Goal: Task Accomplishment & Management: Use online tool/utility

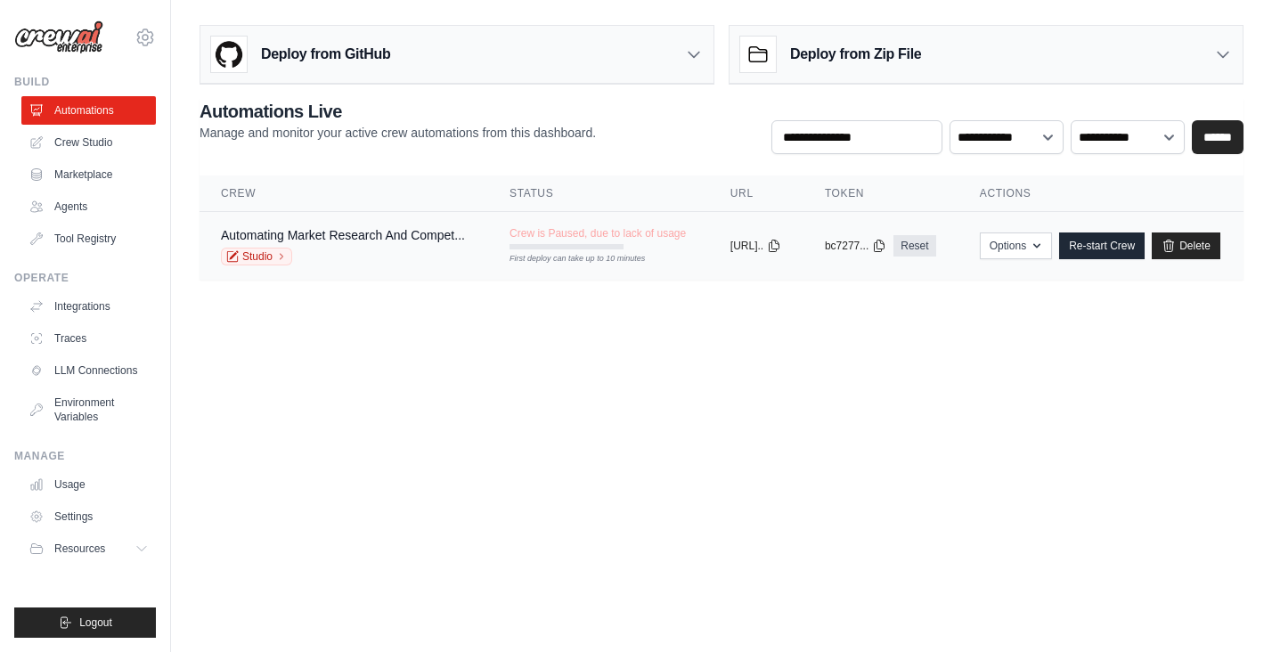
scroll to position [0, 61]
click at [1119, 248] on link "Re-start Crew" at bounding box center [1102, 246] width 86 height 27
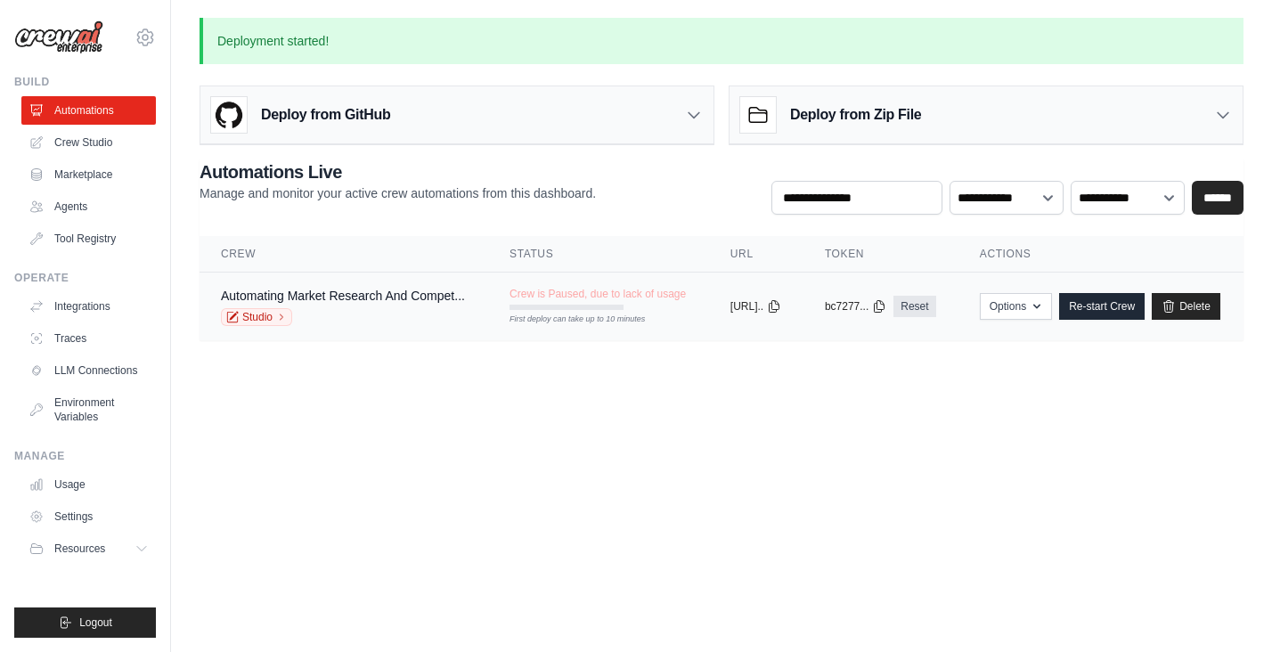
click at [691, 329] on tr "Automating Market Research And Compet... Studio Crew is Paused, due to lack of …" at bounding box center [722, 307] width 1044 height 69
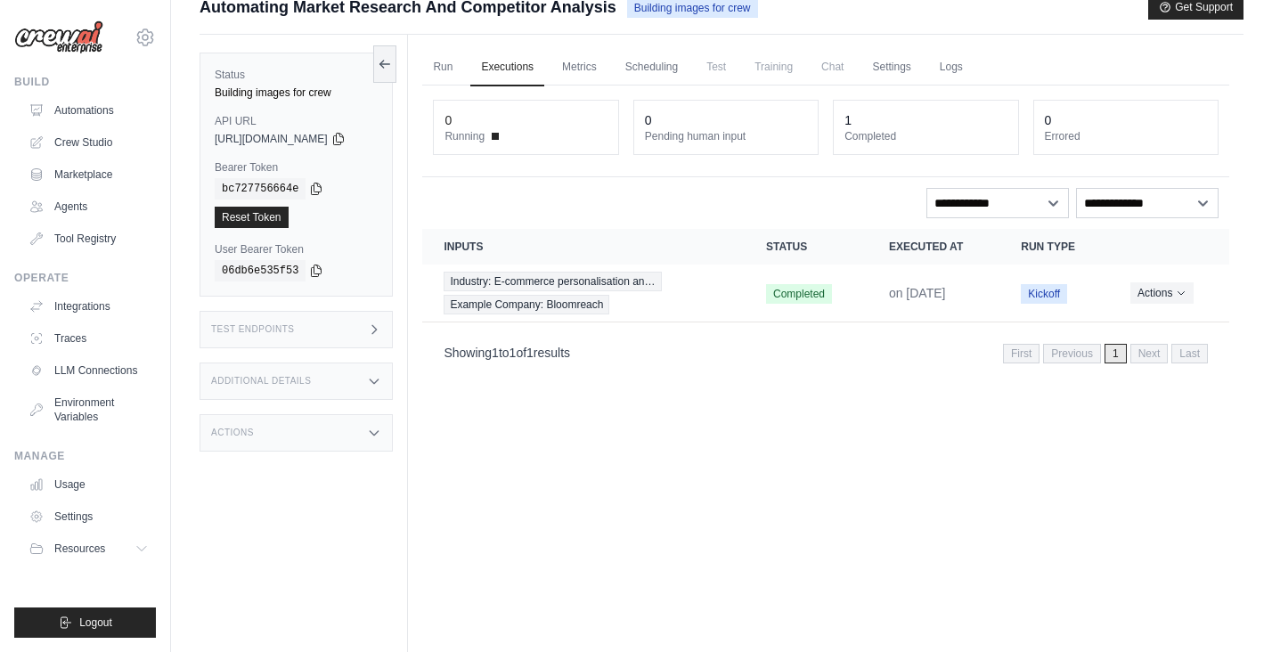
scroll to position [24, 0]
click at [1158, 298] on button "Actions" at bounding box center [1162, 291] width 63 height 21
click at [867, 389] on div "Run Executions Metrics Scheduling Test Training Chat Settings Logs 0 Running 0 …" at bounding box center [826, 360] width 836 height 652
click at [558, 315] on td "Industry: E-commerce personalisation an… Example Company: Bloomreach" at bounding box center [583, 293] width 323 height 58
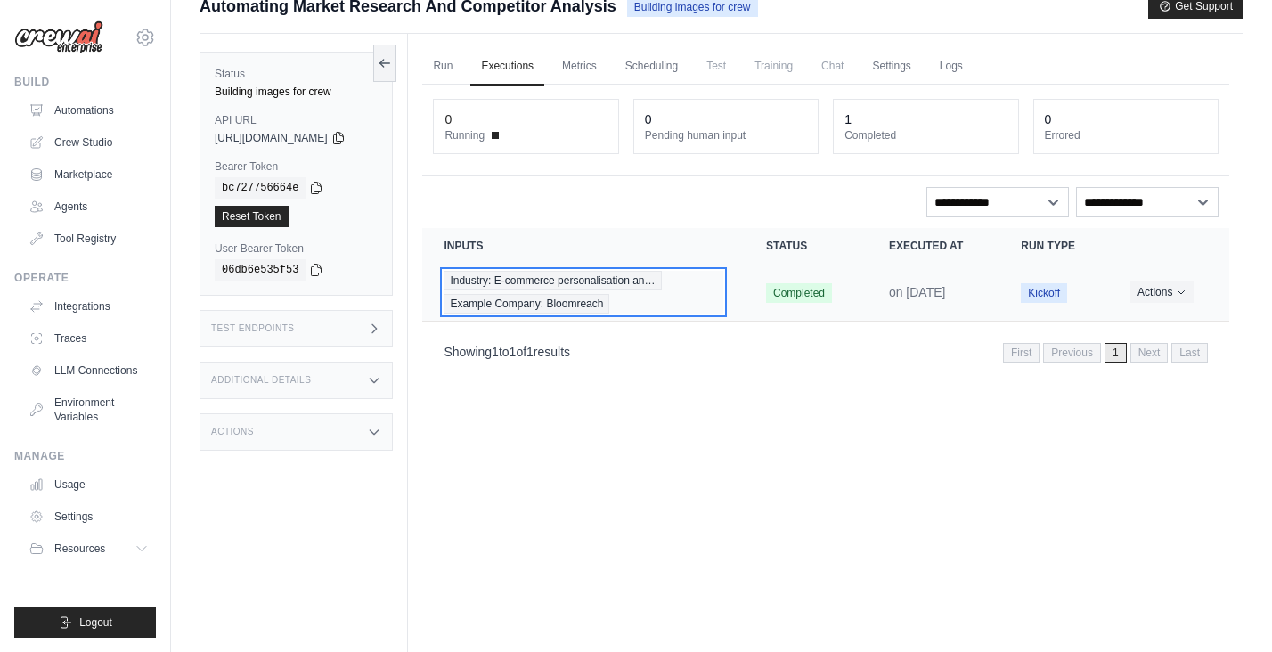
click at [719, 286] on div "Industry: E-commerce personalisation an… Example Company: Bloomreach" at bounding box center [584, 292] width 280 height 43
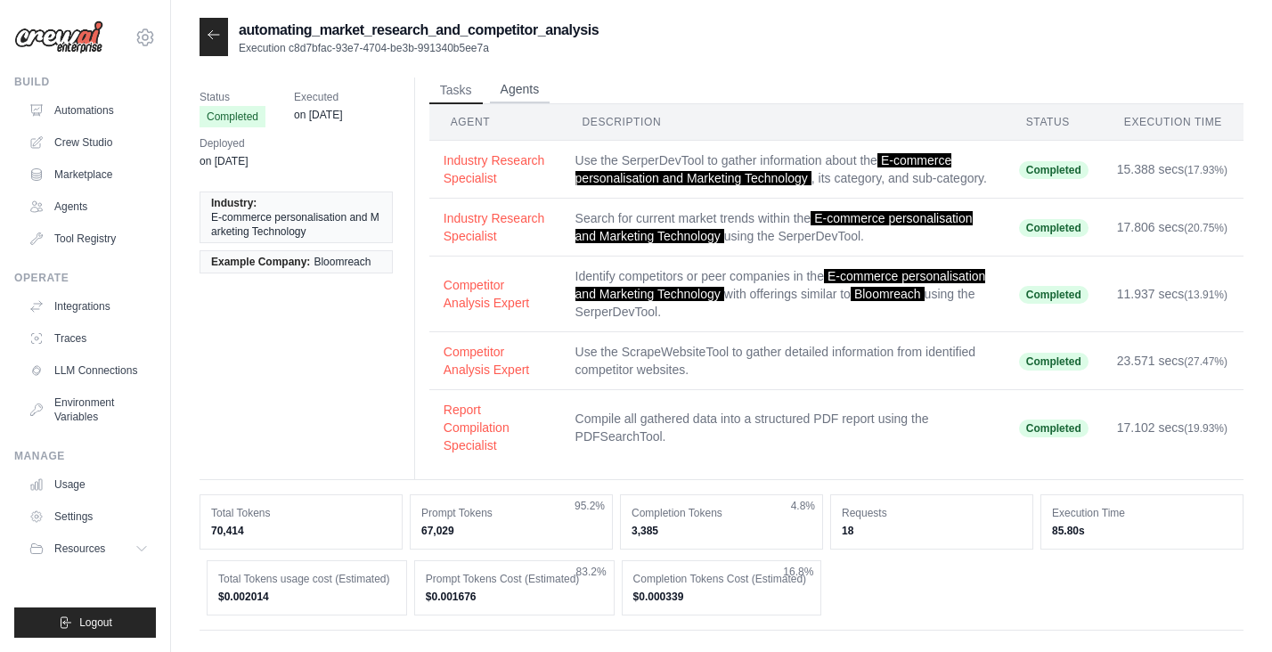
click at [513, 92] on button "Agents" at bounding box center [520, 90] width 61 height 27
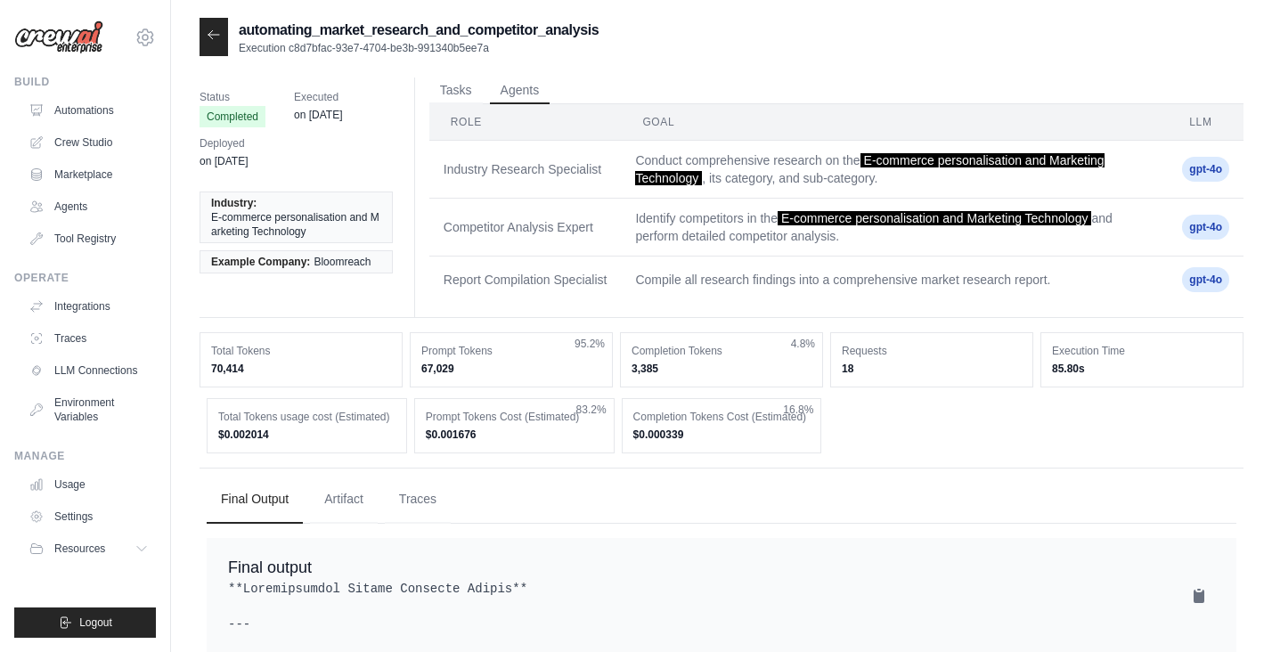
click at [560, 257] on td "Report Compilation Specialist" at bounding box center [526, 280] width 192 height 47
click at [308, 258] on span "Example Company:" at bounding box center [260, 262] width 99 height 14
click at [318, 292] on div "Status Completed Executed on Jul 16 Deployed on Jul 16 Industry: E-commerce per…" at bounding box center [304, 186] width 208 height 217
click at [87, 207] on link "Agents" at bounding box center [90, 206] width 135 height 29
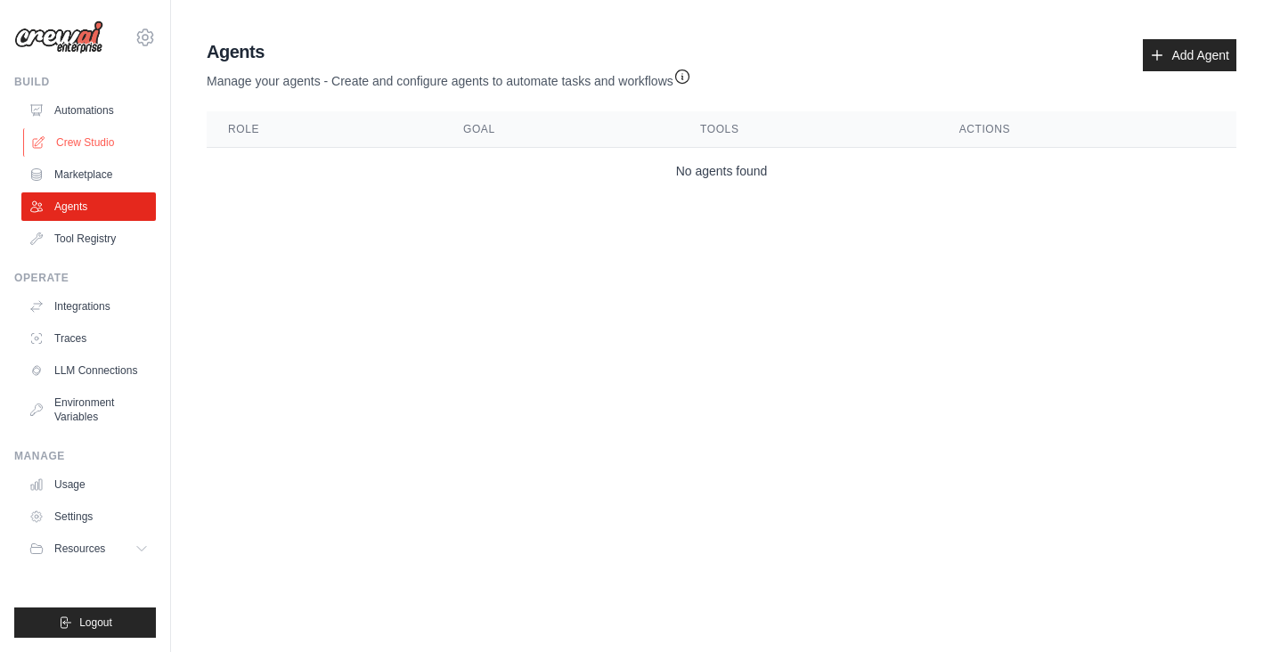
click at [102, 143] on link "Crew Studio" at bounding box center [90, 142] width 135 height 29
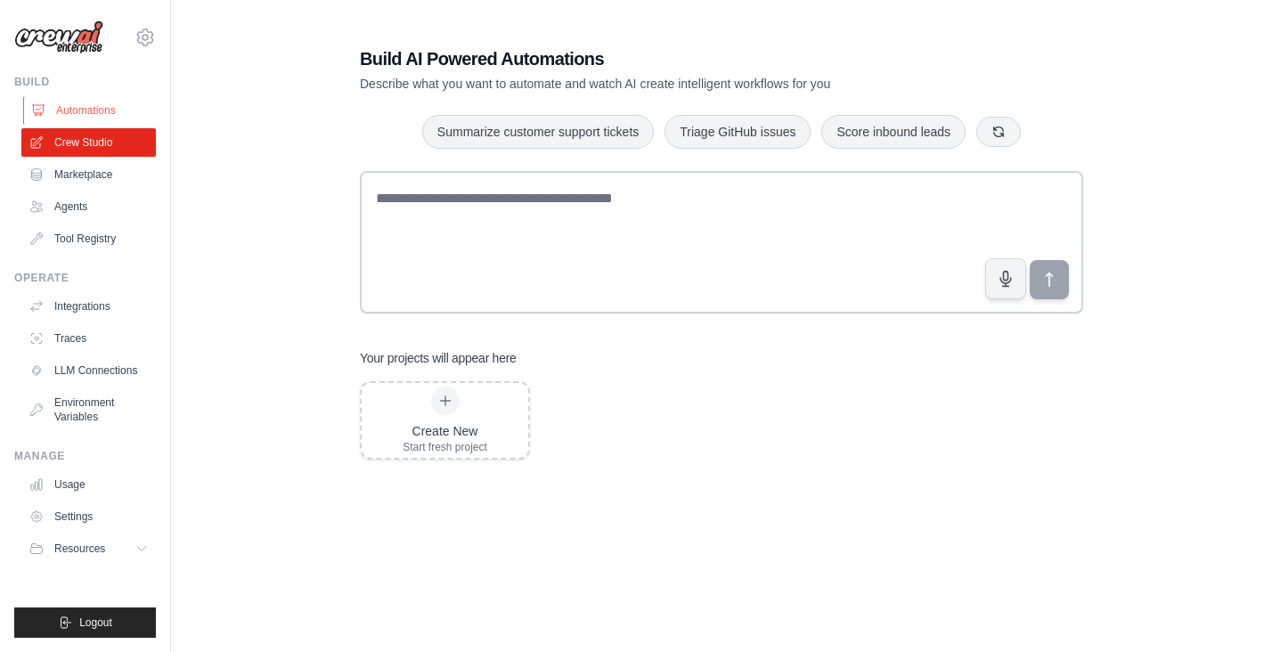
click at [93, 116] on link "Automations" at bounding box center [90, 110] width 135 height 29
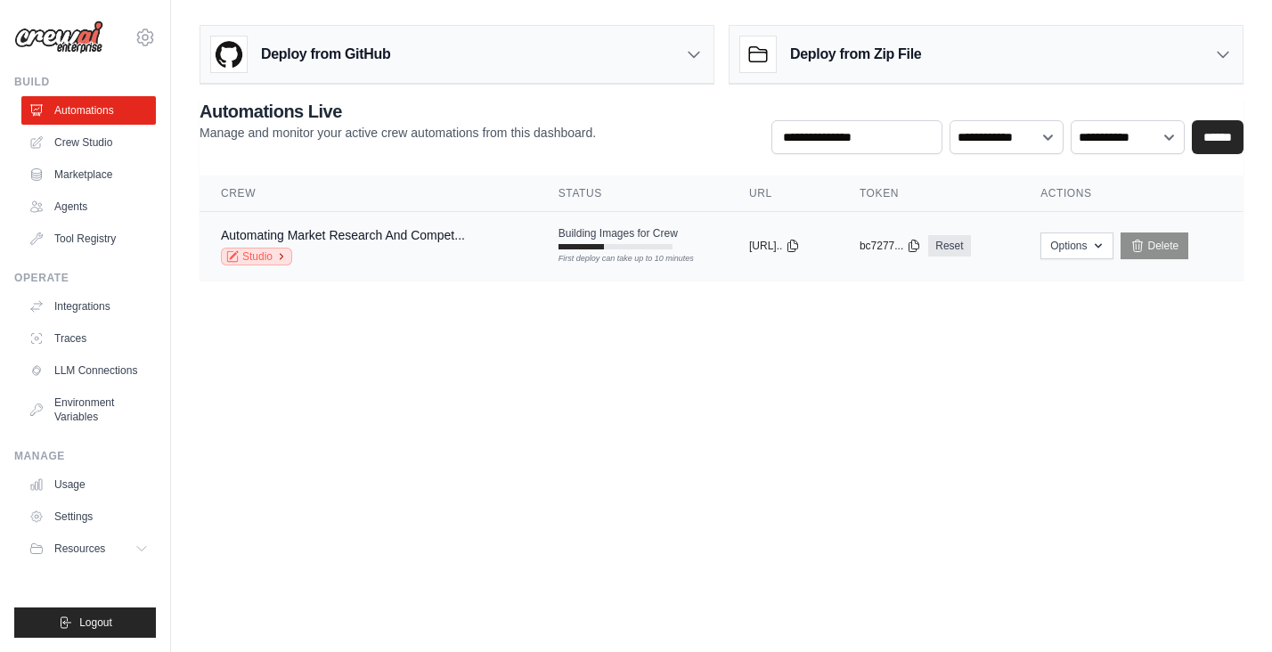
click at [270, 259] on link "Studio" at bounding box center [256, 257] width 71 height 18
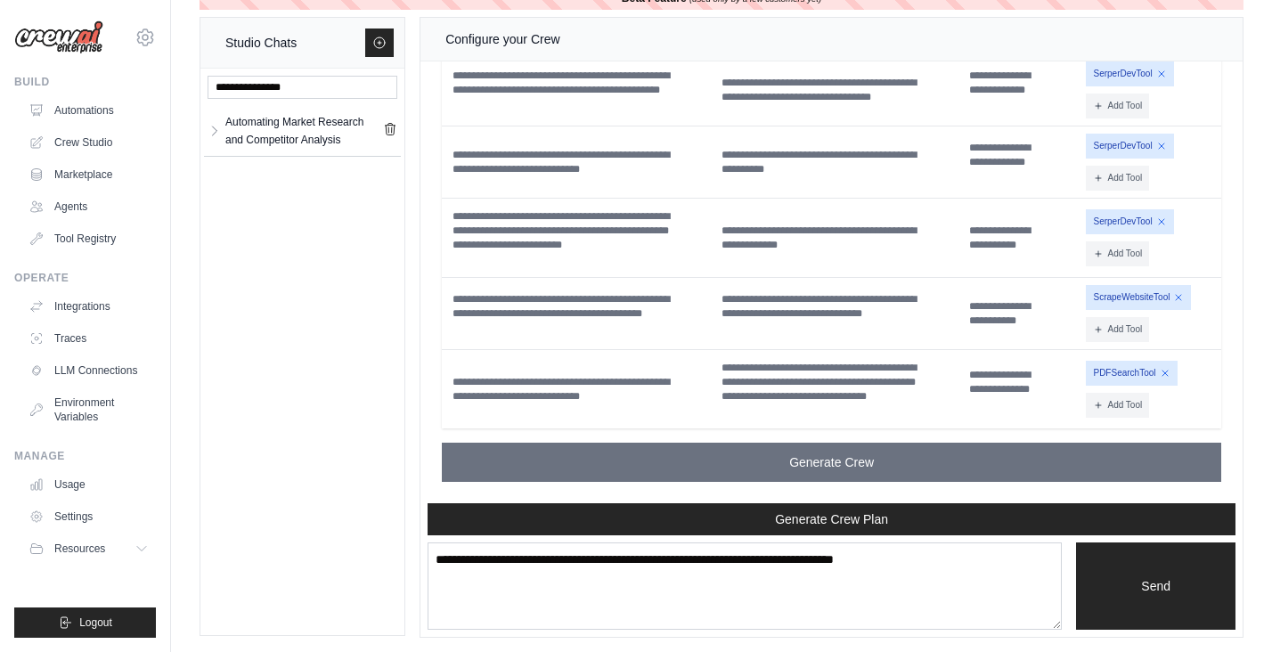
scroll to position [34, 0]
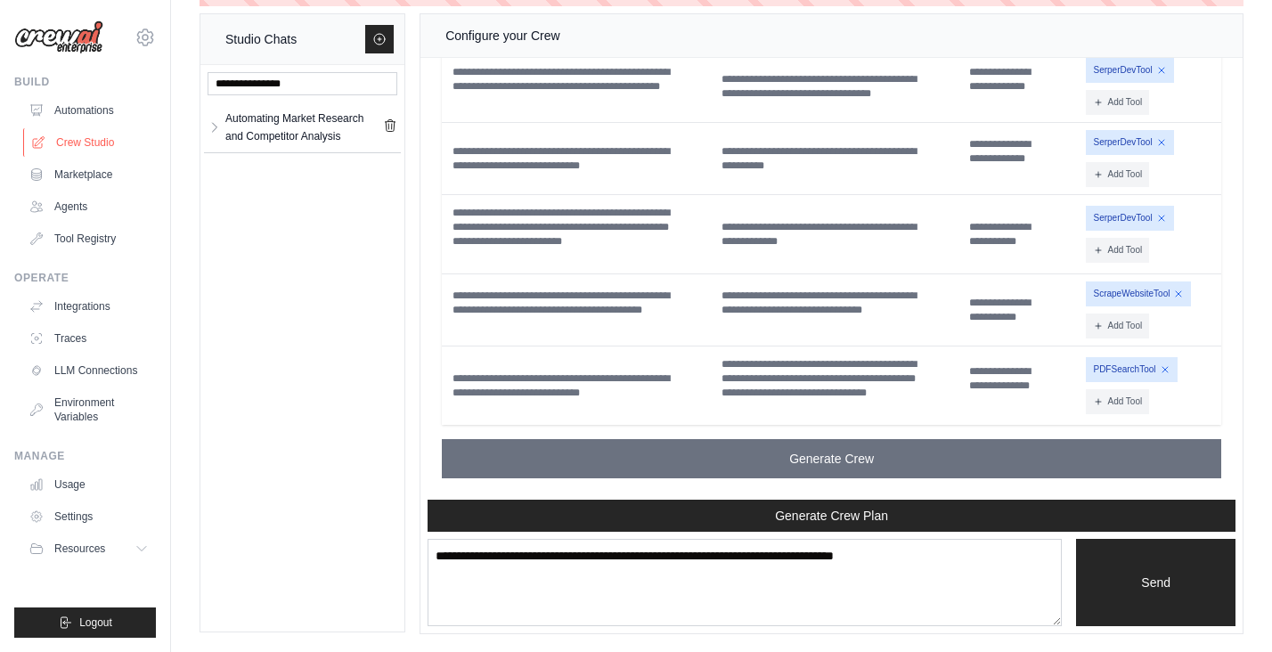
click at [89, 136] on link "Crew Studio" at bounding box center [90, 142] width 135 height 29
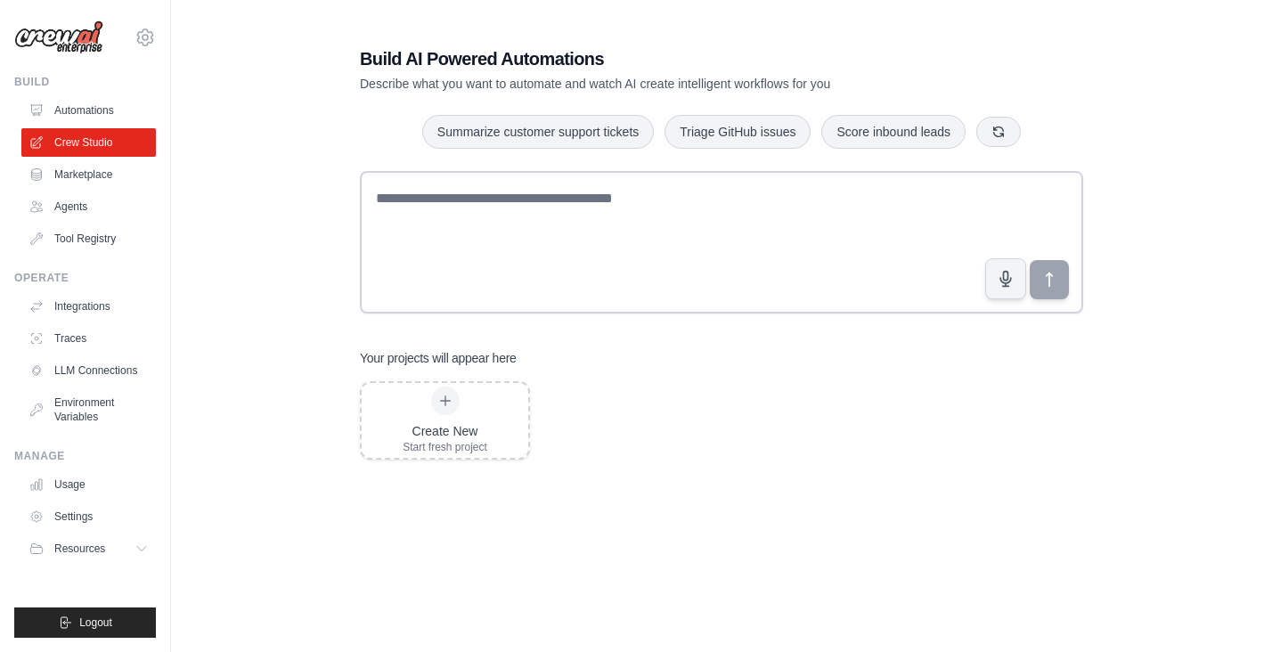
click at [94, 123] on link "Automations" at bounding box center [88, 110] width 135 height 29
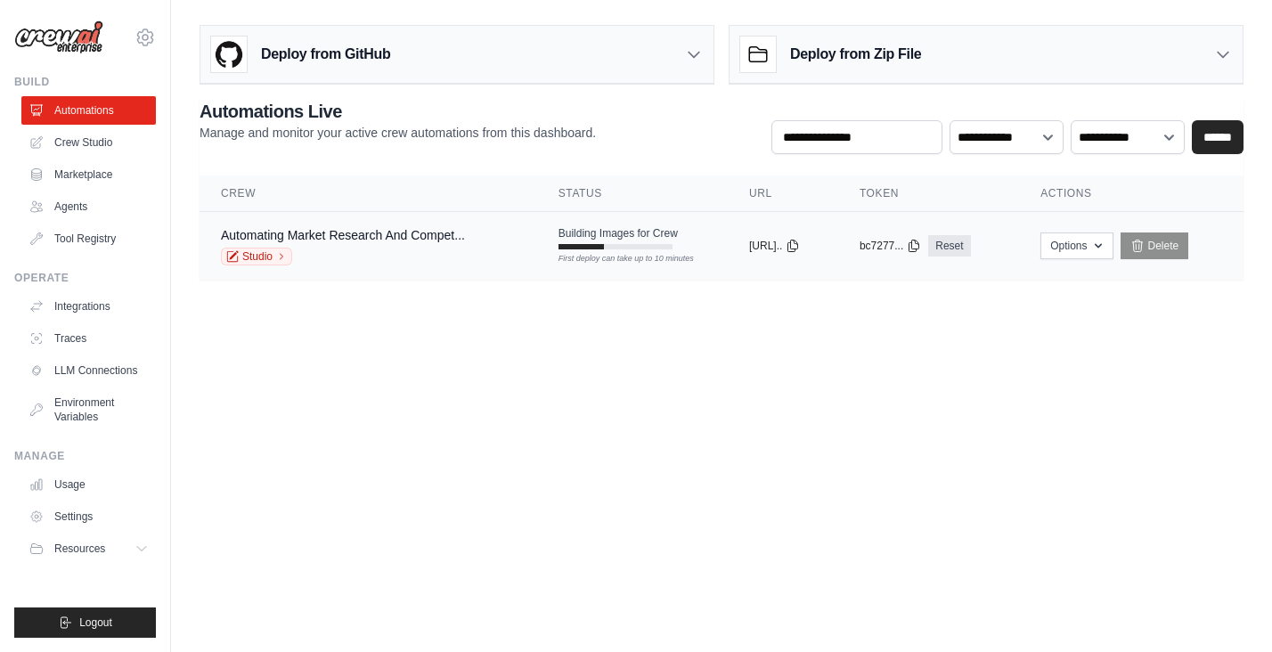
click at [375, 254] on div "Studio" at bounding box center [343, 257] width 244 height 18
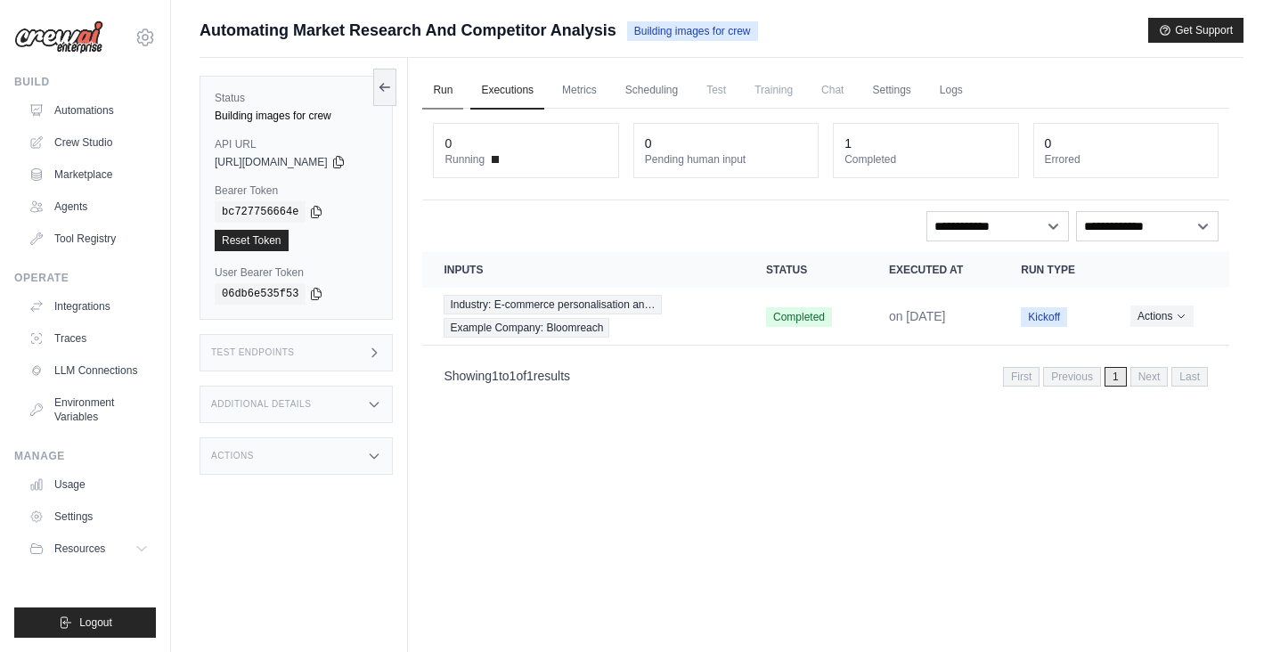
click at [462, 89] on link "Run" at bounding box center [442, 90] width 41 height 37
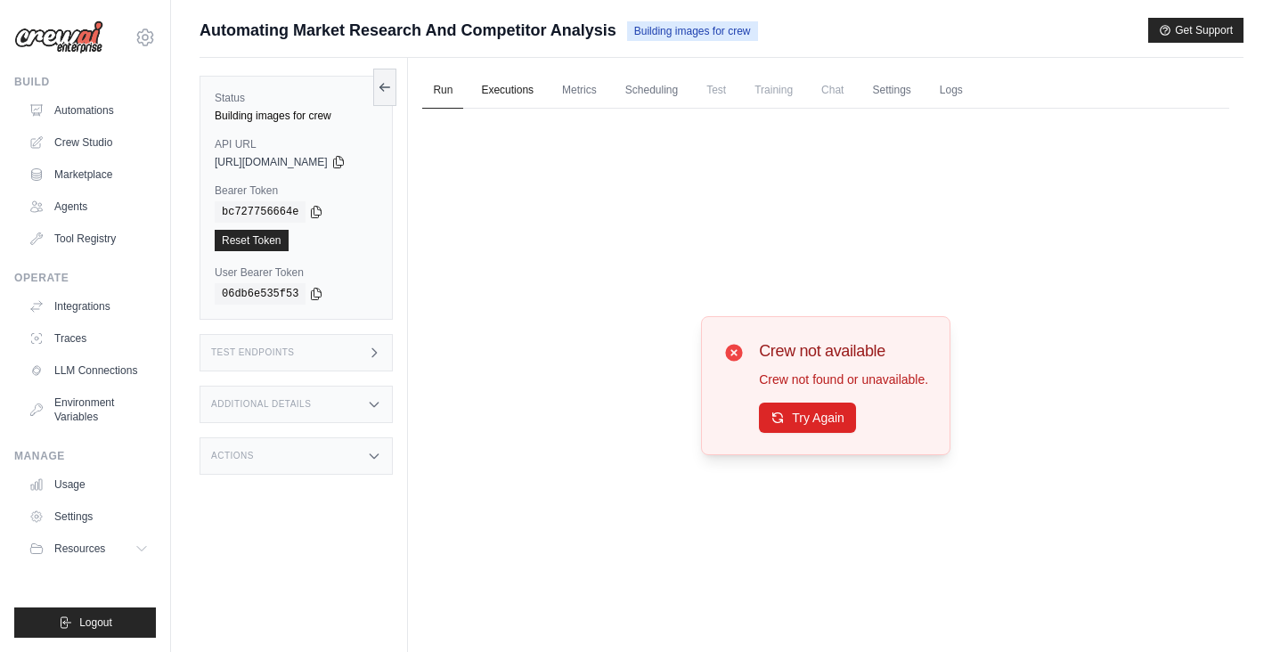
click at [531, 89] on link "Executions" at bounding box center [507, 90] width 74 height 37
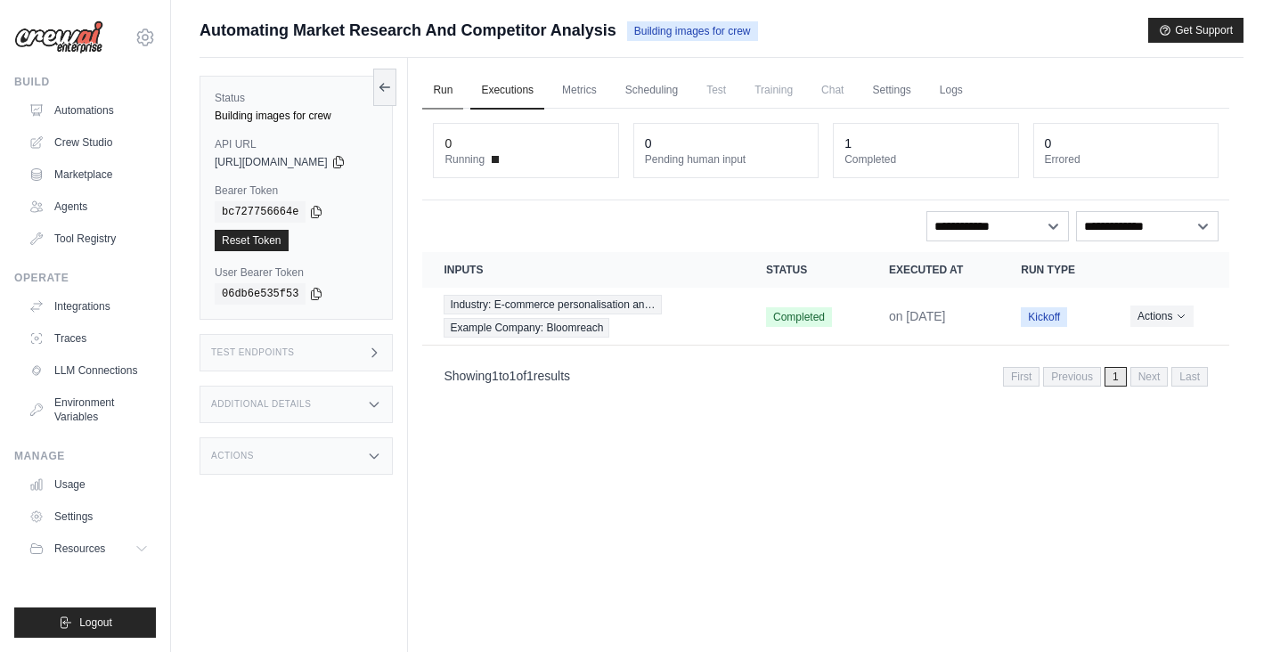
click at [462, 90] on link "Run" at bounding box center [442, 90] width 41 height 37
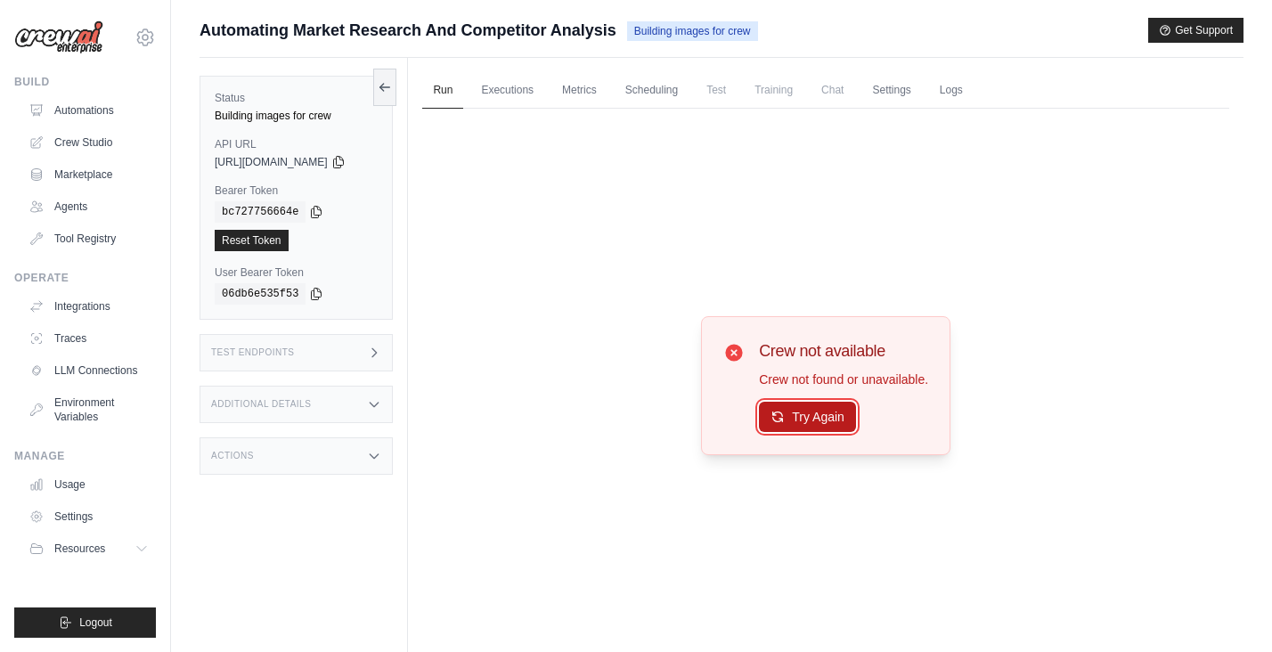
click at [827, 407] on button "Try Again" at bounding box center [807, 417] width 97 height 30
click at [810, 419] on button "Try Again" at bounding box center [807, 417] width 97 height 30
click at [525, 101] on link "Executions" at bounding box center [507, 90] width 74 height 37
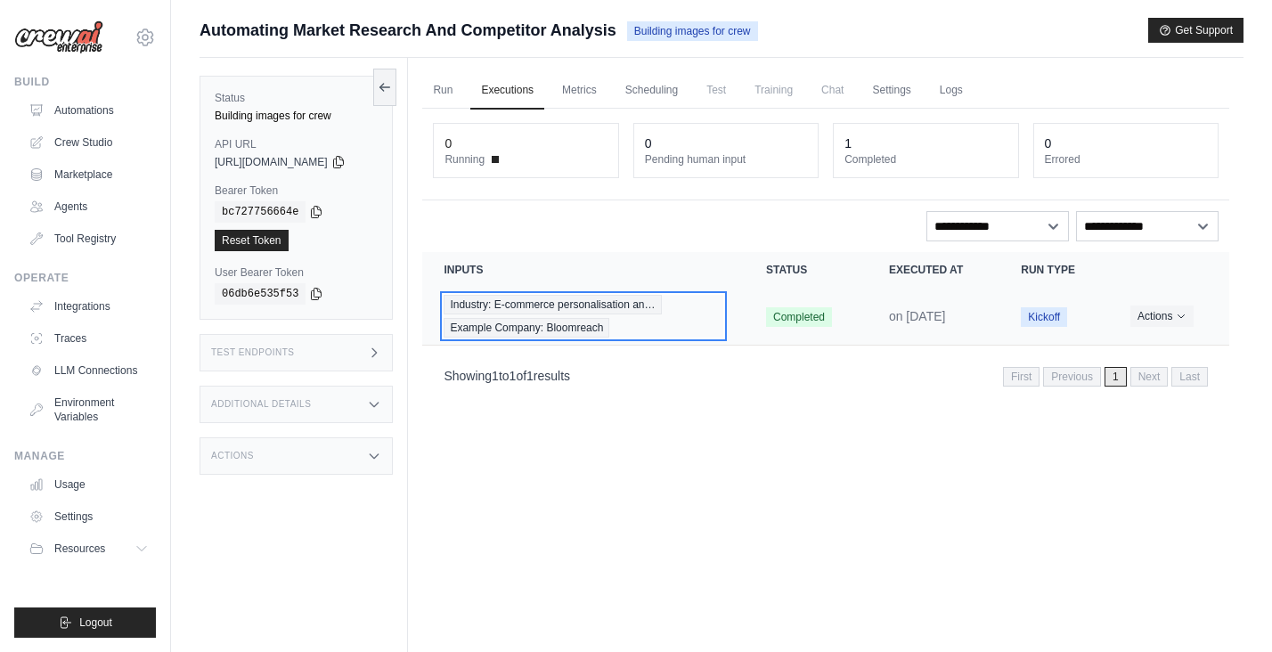
click at [709, 304] on div "Industry: E-commerce personalisation an… Example Company: Bloomreach" at bounding box center [584, 316] width 280 height 43
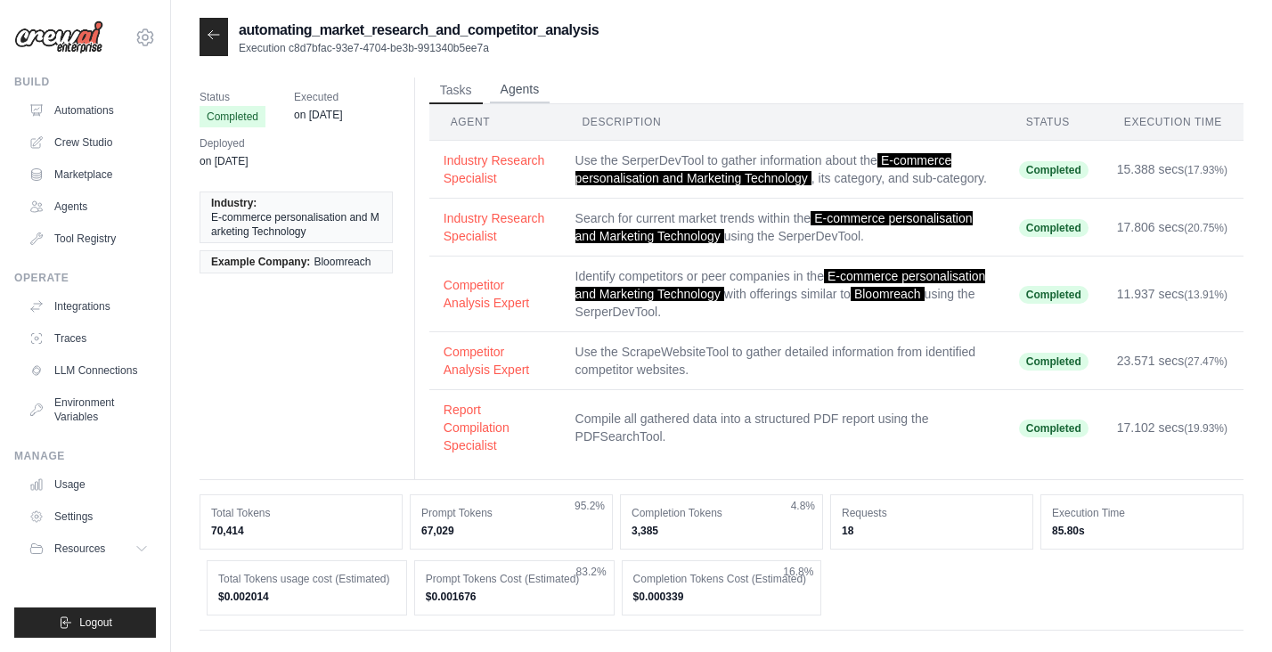
click at [535, 84] on button "Agents" at bounding box center [520, 90] width 61 height 27
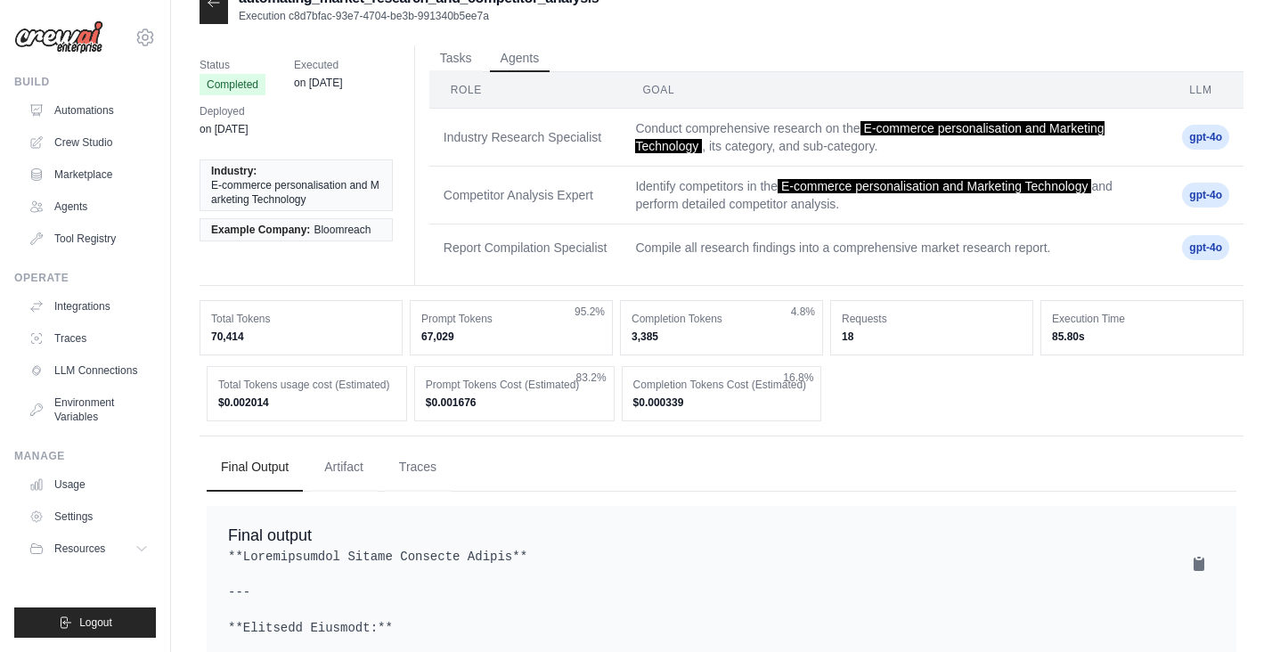
scroll to position [36, 0]
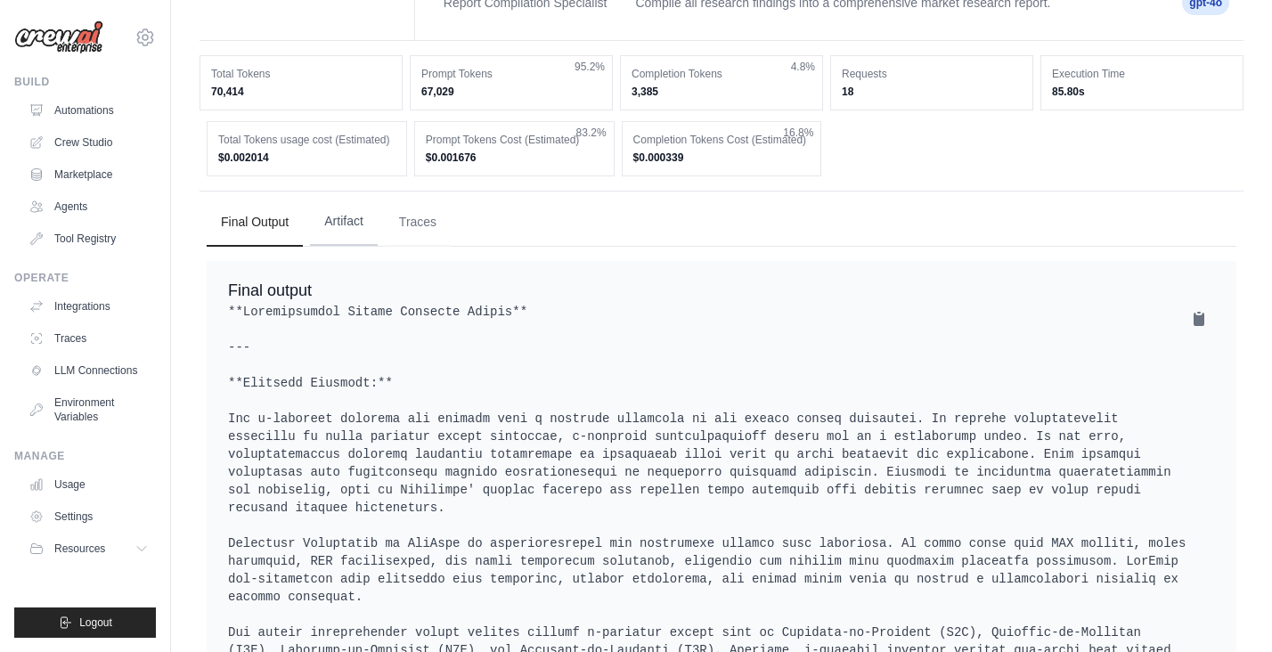
click at [376, 221] on button "Artifact" at bounding box center [344, 222] width 68 height 48
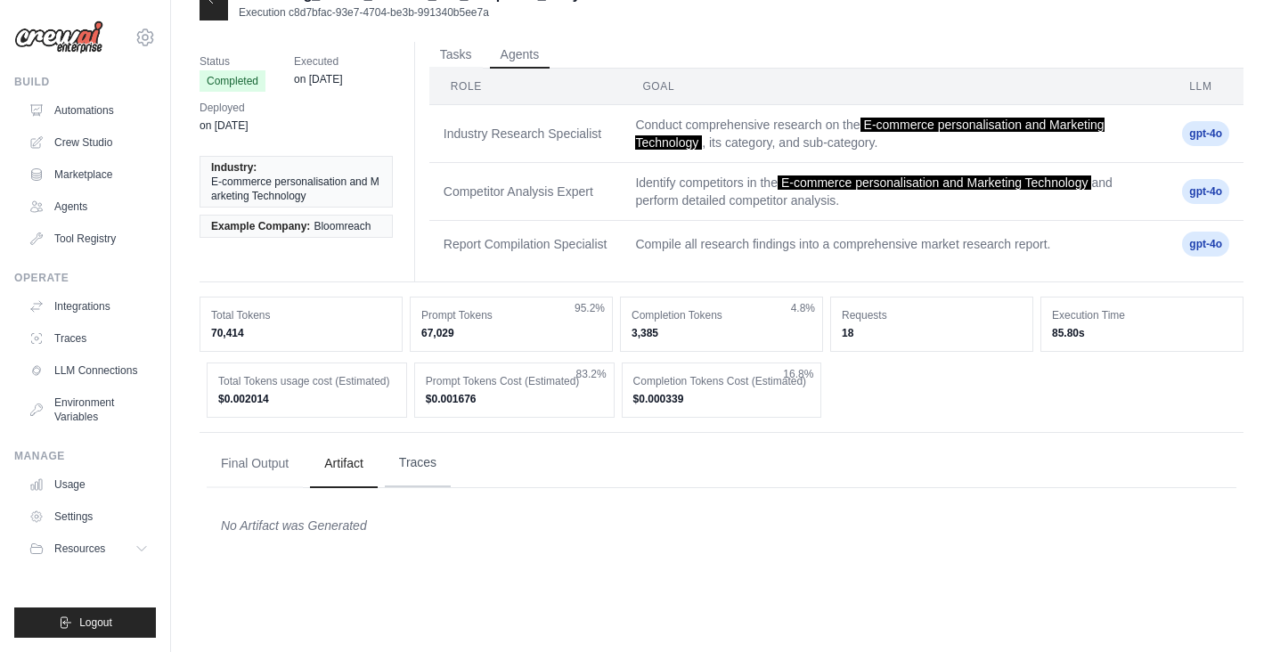
click at [441, 464] on button "Traces" at bounding box center [418, 463] width 66 height 48
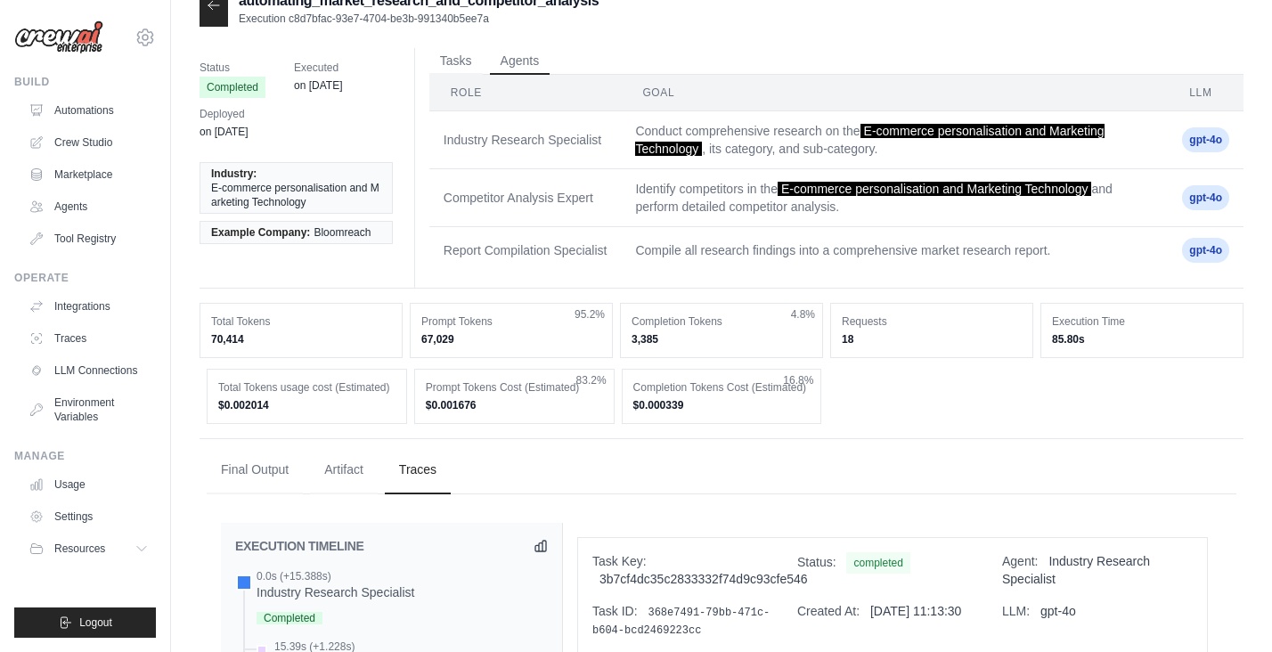
scroll to position [0, 0]
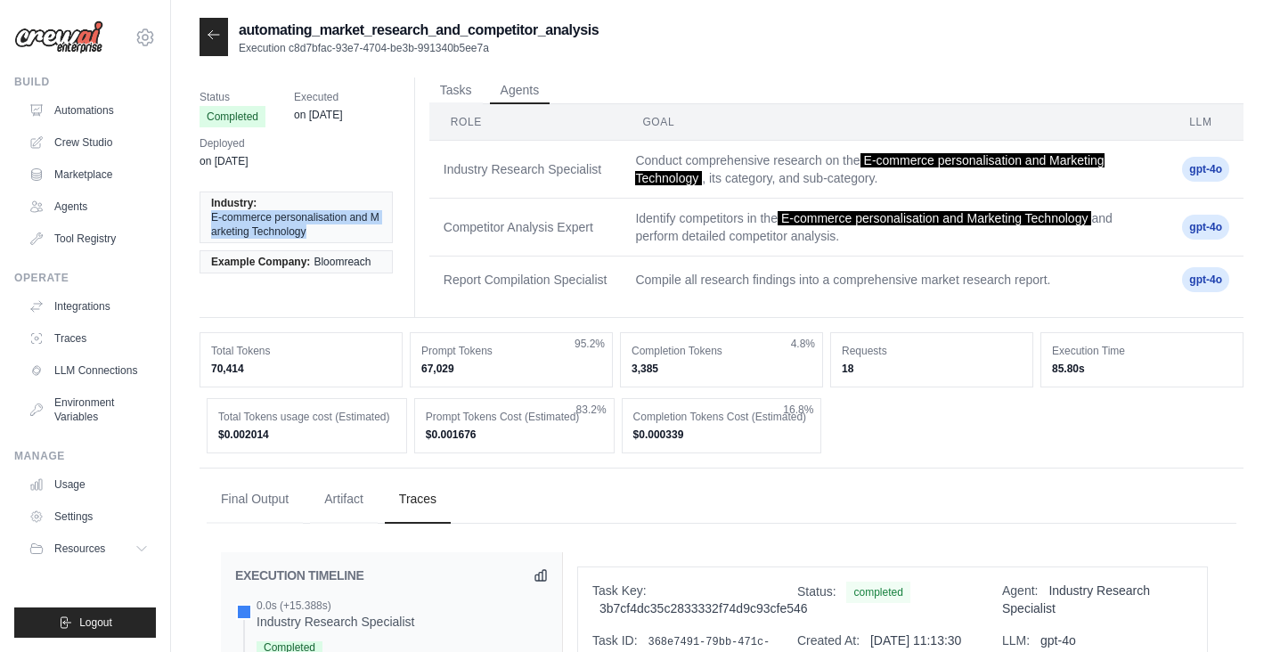
drag, startPoint x: 213, startPoint y: 218, endPoint x: 333, endPoint y: 233, distance: 121.1
click at [335, 233] on span "E-commerce personalisation and Marketing Technology" at bounding box center [296, 224] width 170 height 29
drag, startPoint x: 315, startPoint y: 264, endPoint x: 376, endPoint y: 264, distance: 60.6
click at [376, 264] on li "Example Company: Bloomreach" at bounding box center [296, 261] width 193 height 23
click at [390, 279] on div "Industry: E-commerce personalisation and Marketing Technology Example Company: …" at bounding box center [304, 232] width 208 height 103
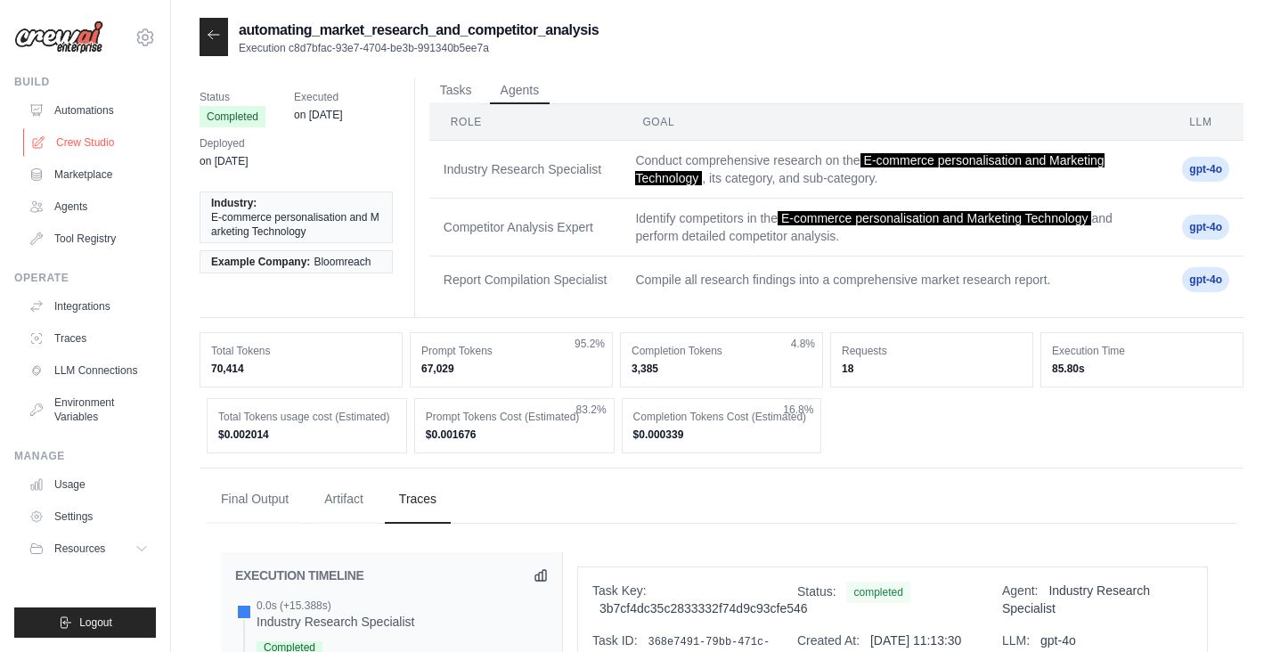
click at [86, 143] on link "Crew Studio" at bounding box center [90, 142] width 135 height 29
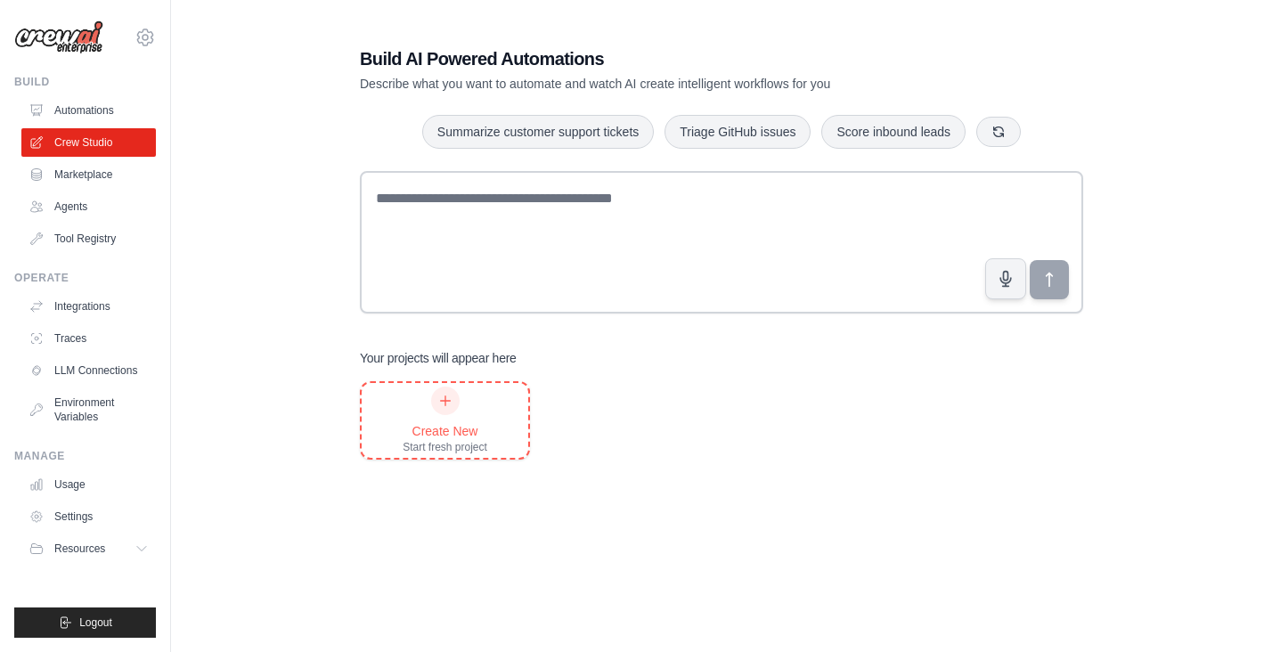
click at [429, 417] on div "Create New Start fresh project" at bounding box center [445, 421] width 85 height 68
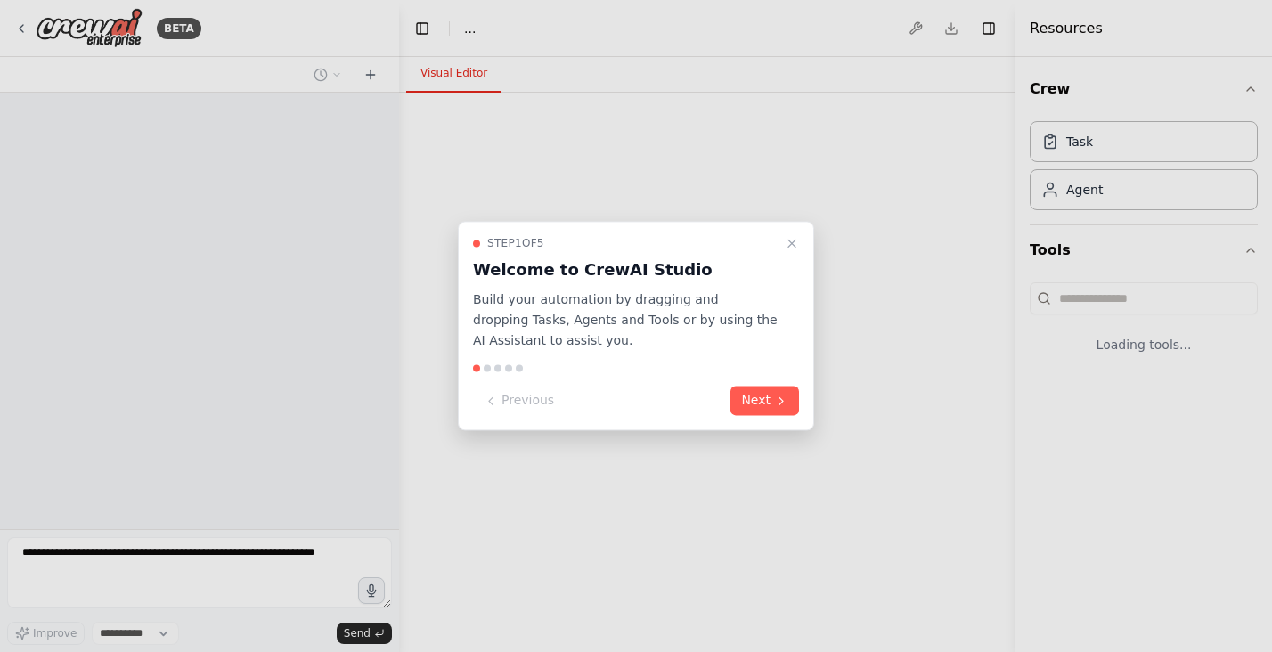
select select "****"
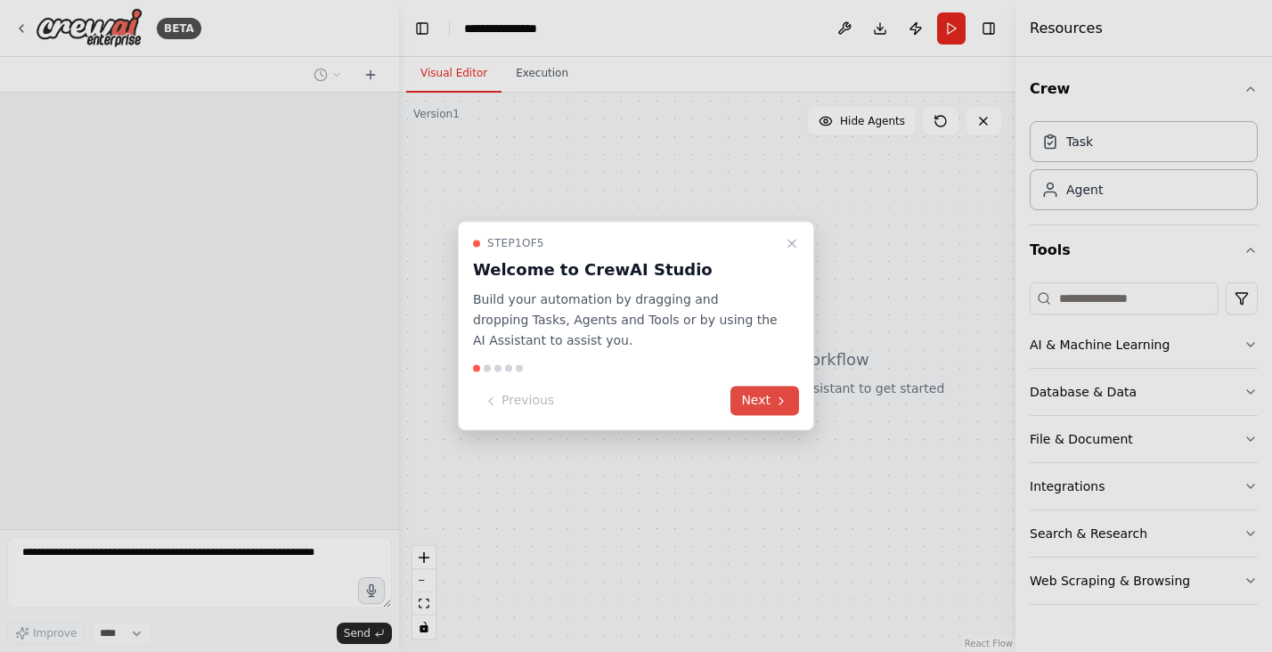
click at [753, 402] on button "Next" at bounding box center [765, 401] width 69 height 29
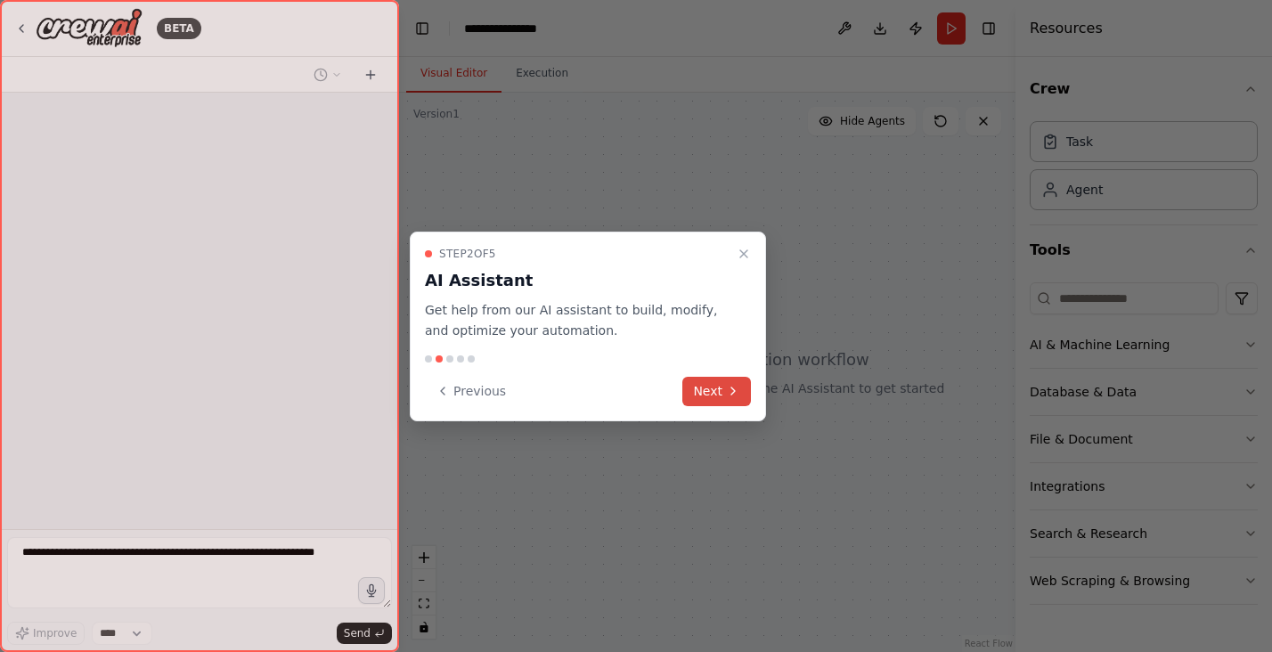
click at [722, 394] on button "Next" at bounding box center [717, 391] width 69 height 29
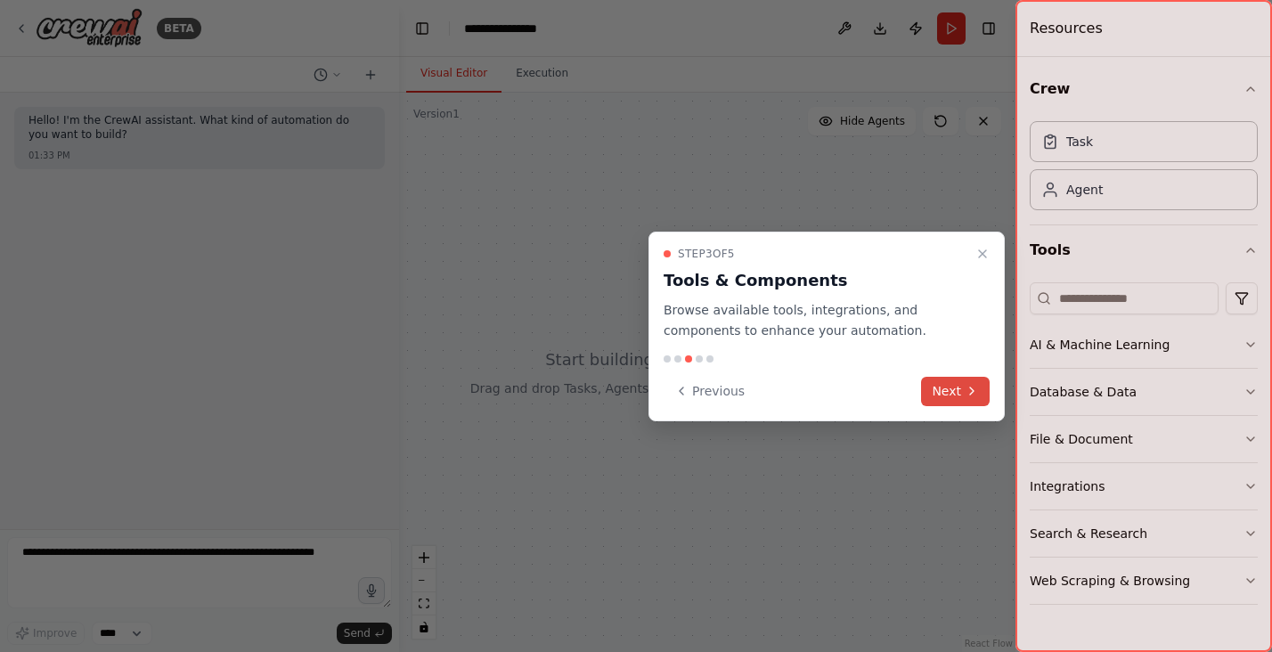
click at [956, 396] on button "Next" at bounding box center [955, 391] width 69 height 29
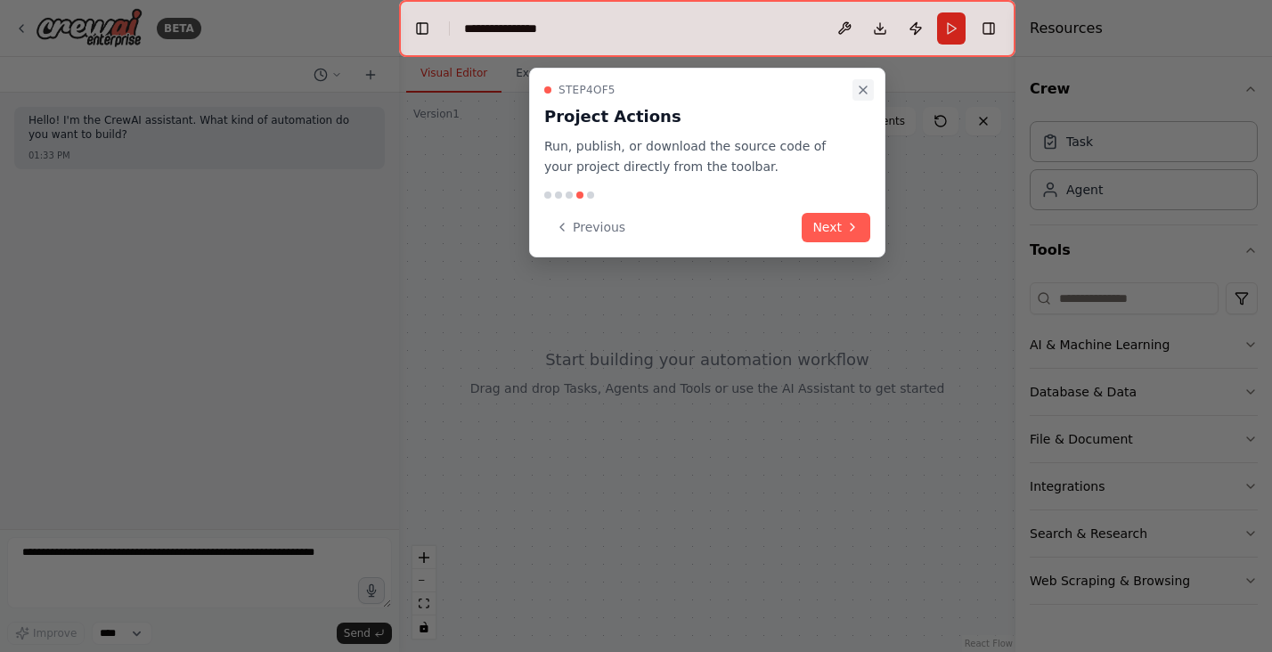
click at [863, 90] on icon "Close walkthrough" at bounding box center [863, 89] width 7 height 7
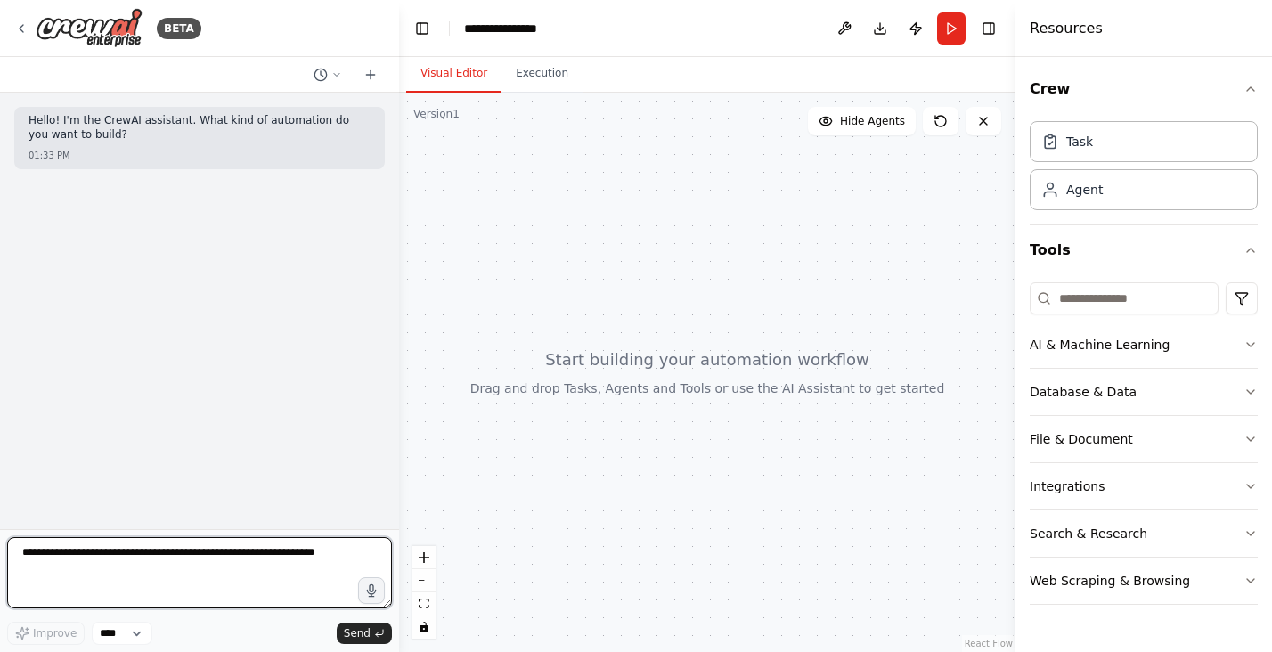
click at [228, 548] on textarea at bounding box center [199, 572] width 385 height 71
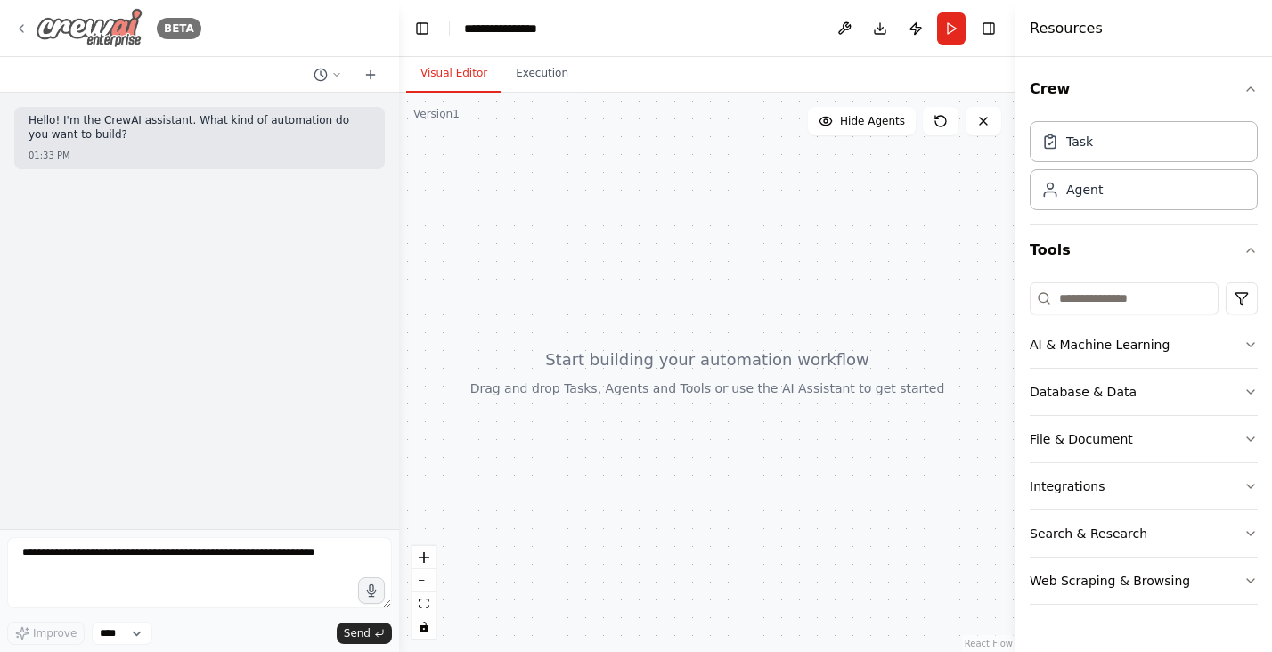
click at [20, 24] on icon at bounding box center [21, 28] width 14 height 14
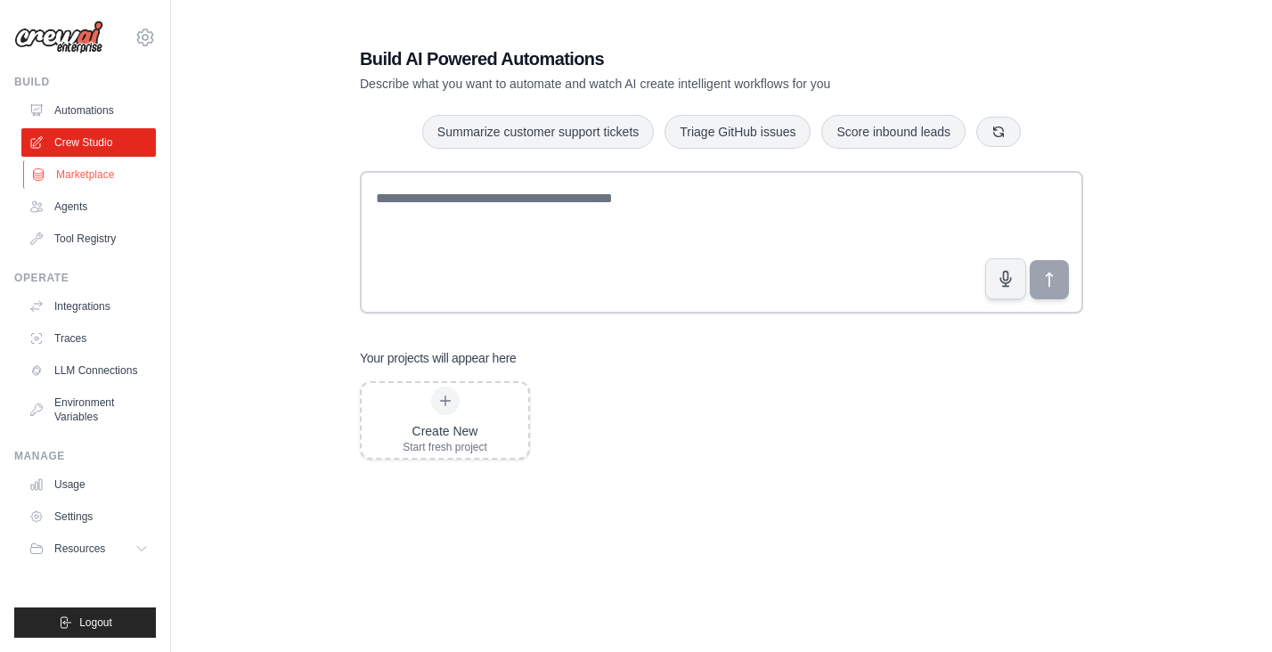
click at [69, 172] on link "Marketplace" at bounding box center [90, 174] width 135 height 29
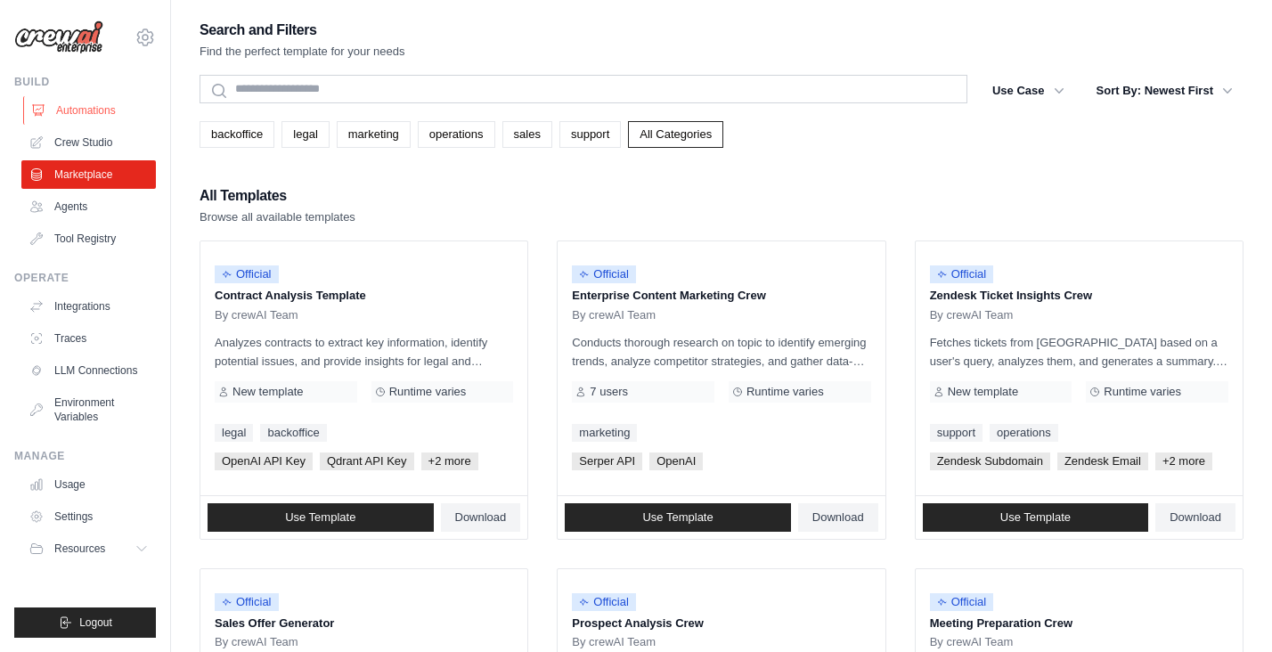
click at [77, 116] on link "Automations" at bounding box center [90, 110] width 135 height 29
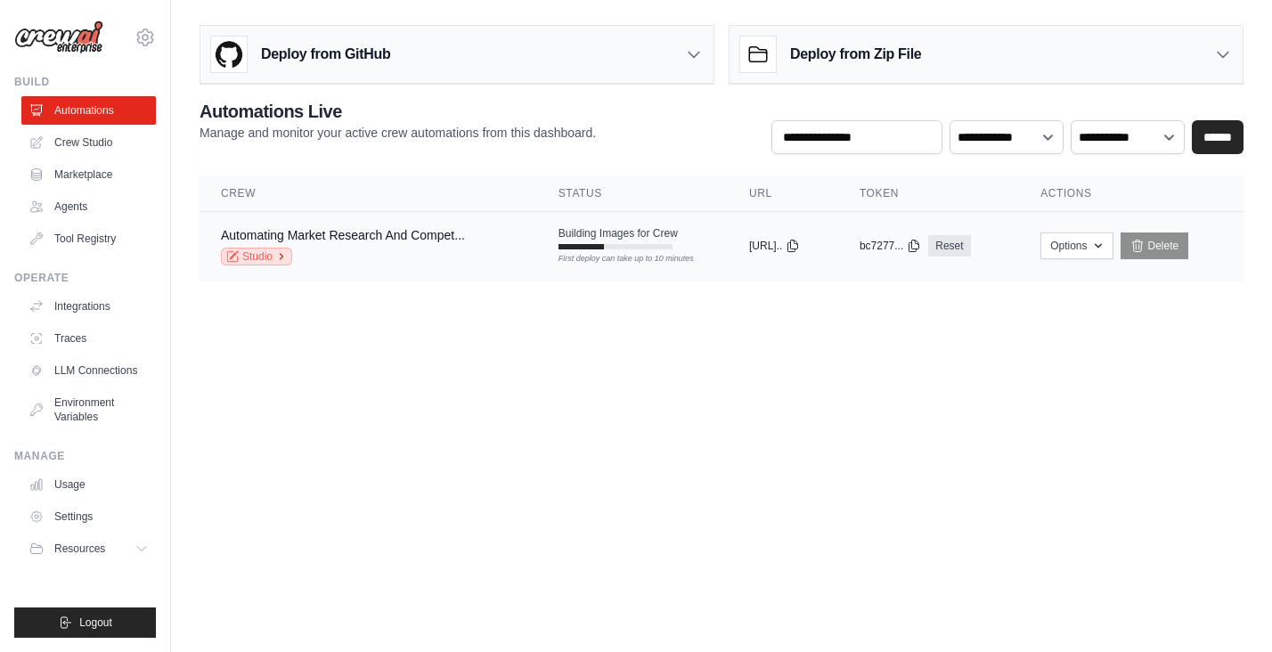
click at [275, 258] on link "Studio" at bounding box center [256, 257] width 71 height 18
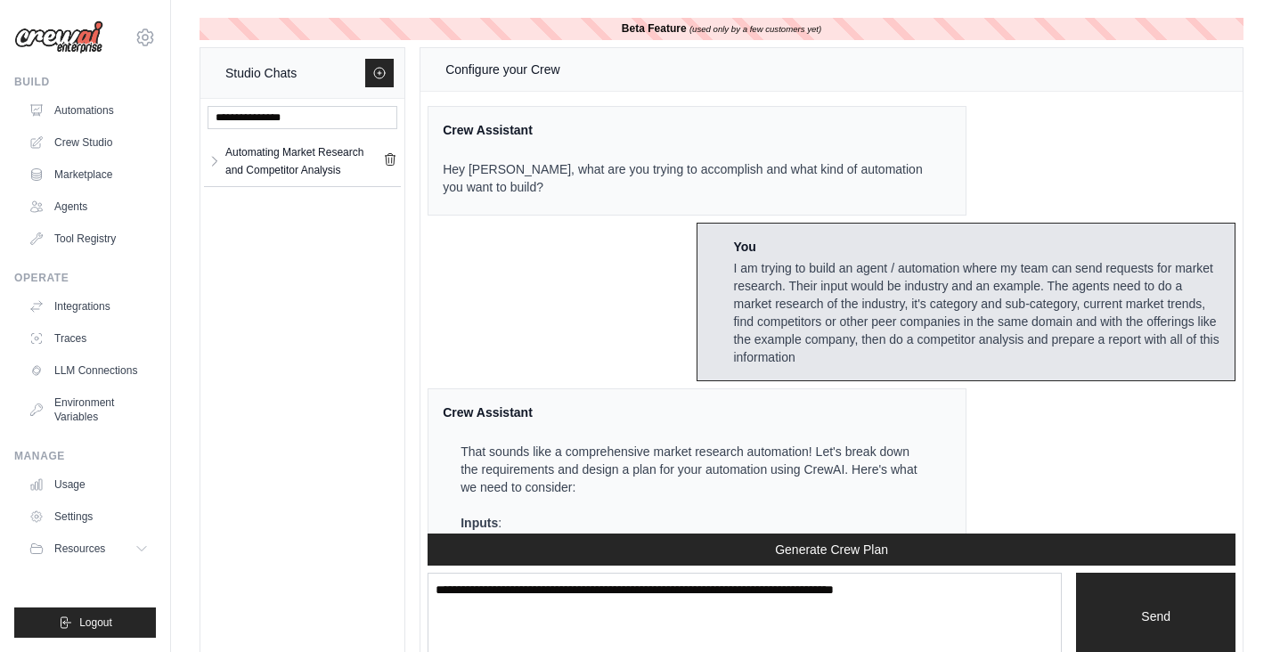
scroll to position [2827, 0]
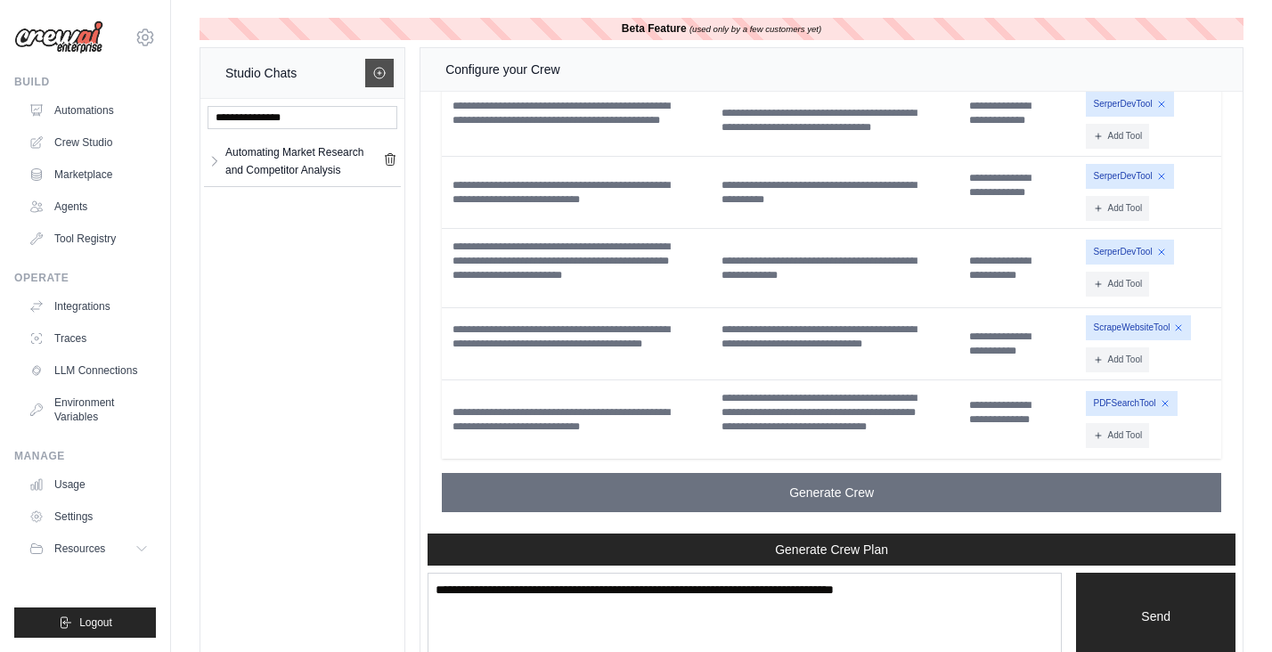
click at [376, 78] on icon at bounding box center [379, 73] width 14 height 14
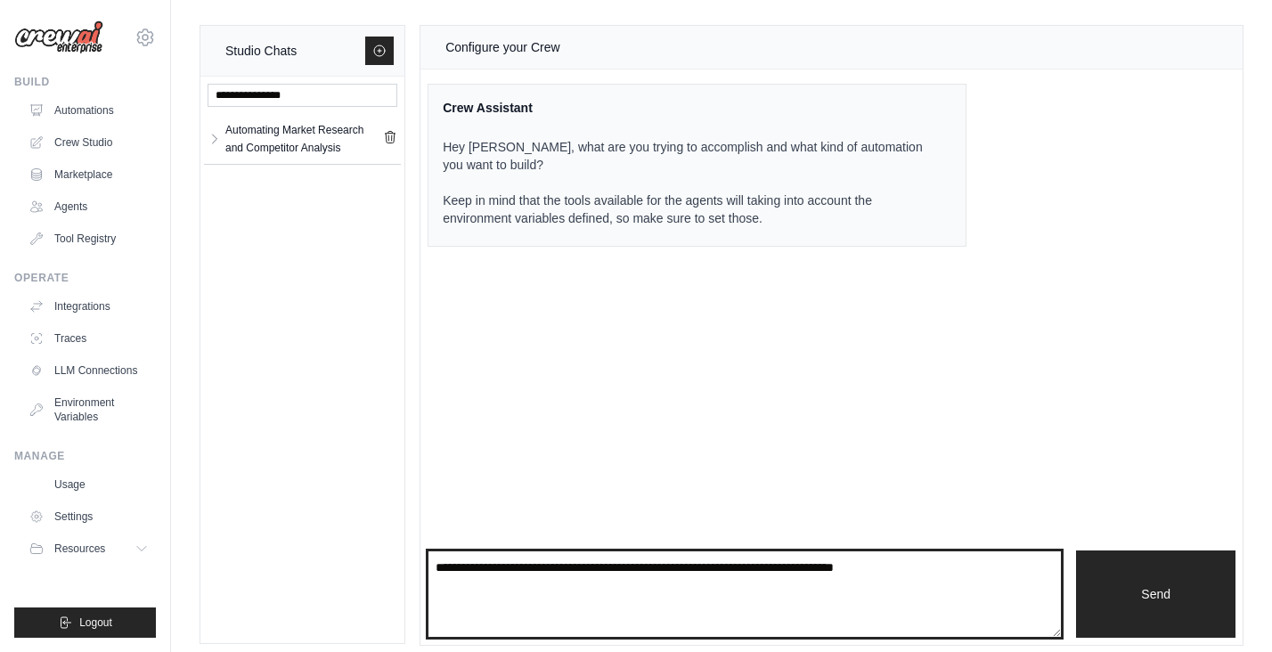
click at [647, 595] on textarea at bounding box center [745, 594] width 634 height 87
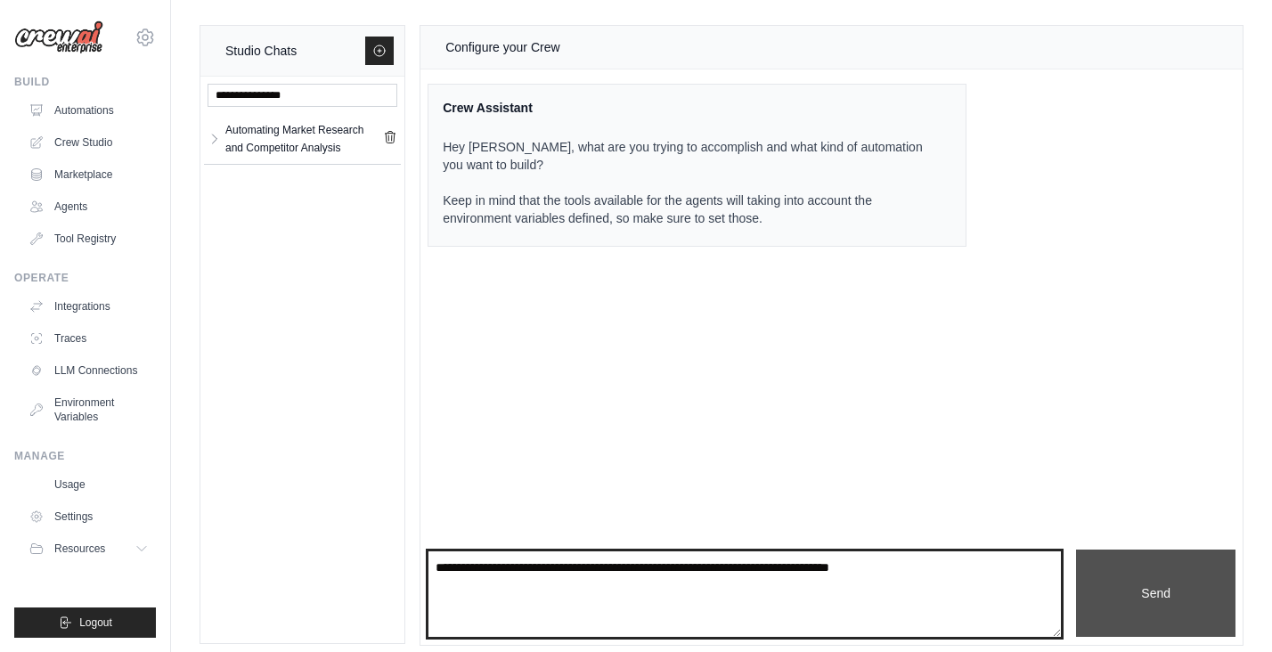
type textarea "**********"
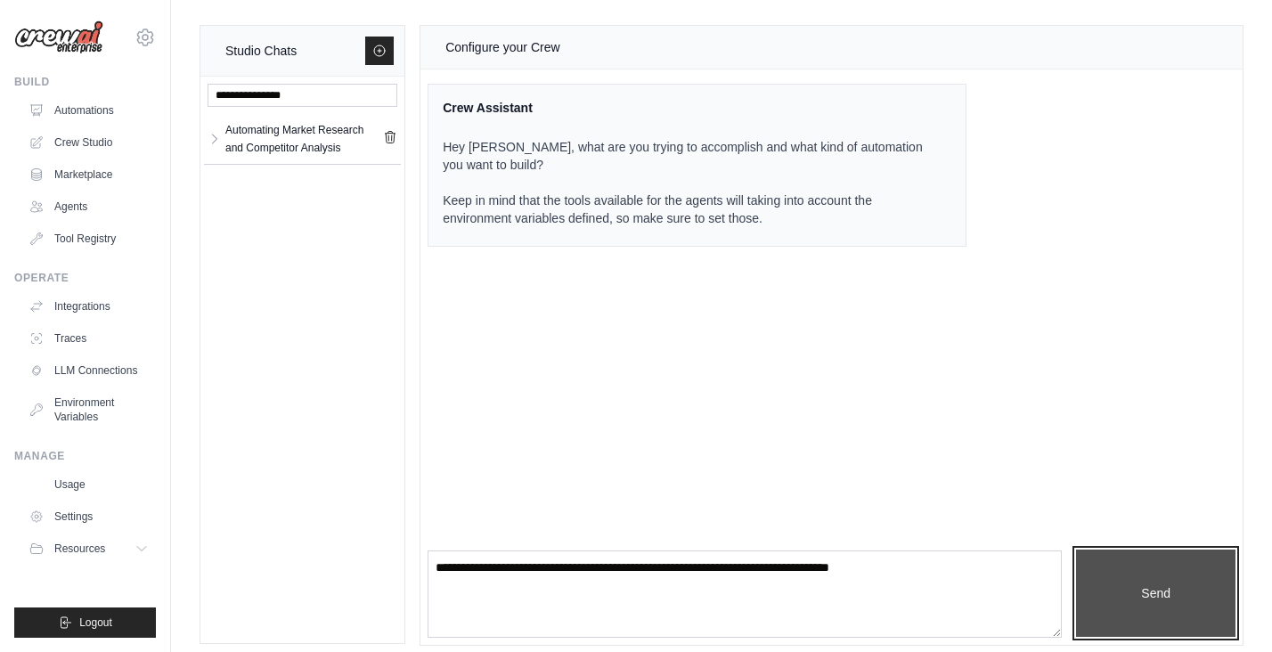
click at [1132, 599] on button "Send" at bounding box center [1156, 593] width 160 height 87
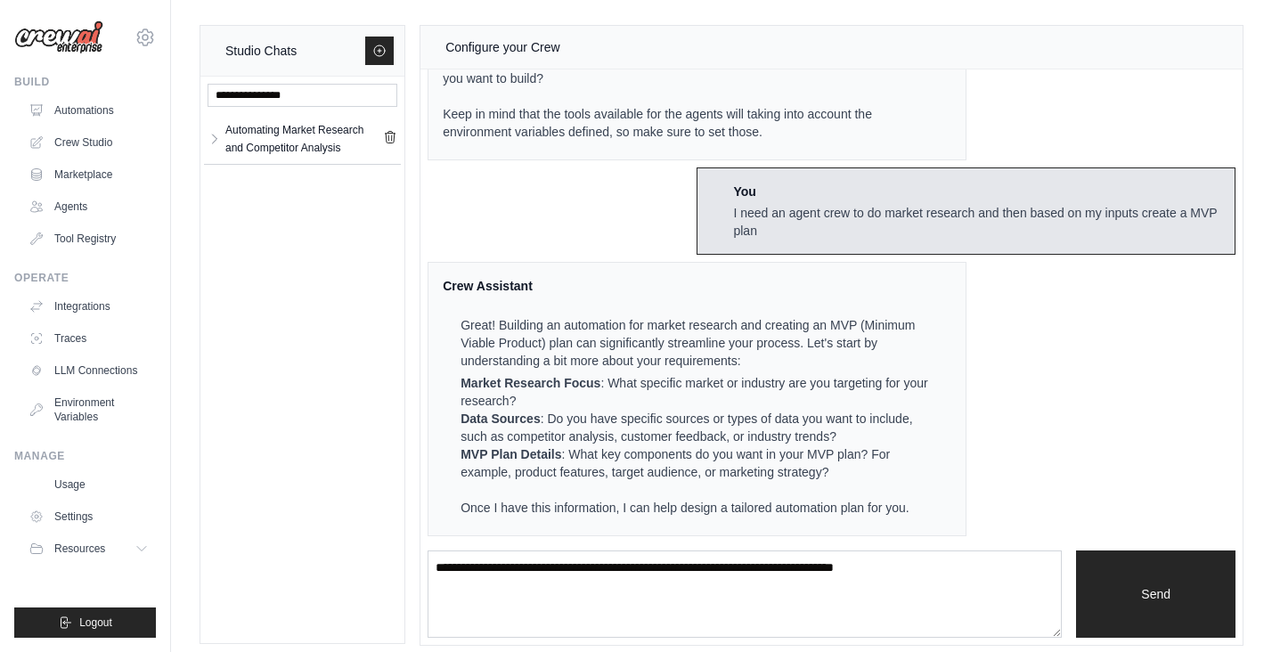
scroll to position [12, 0]
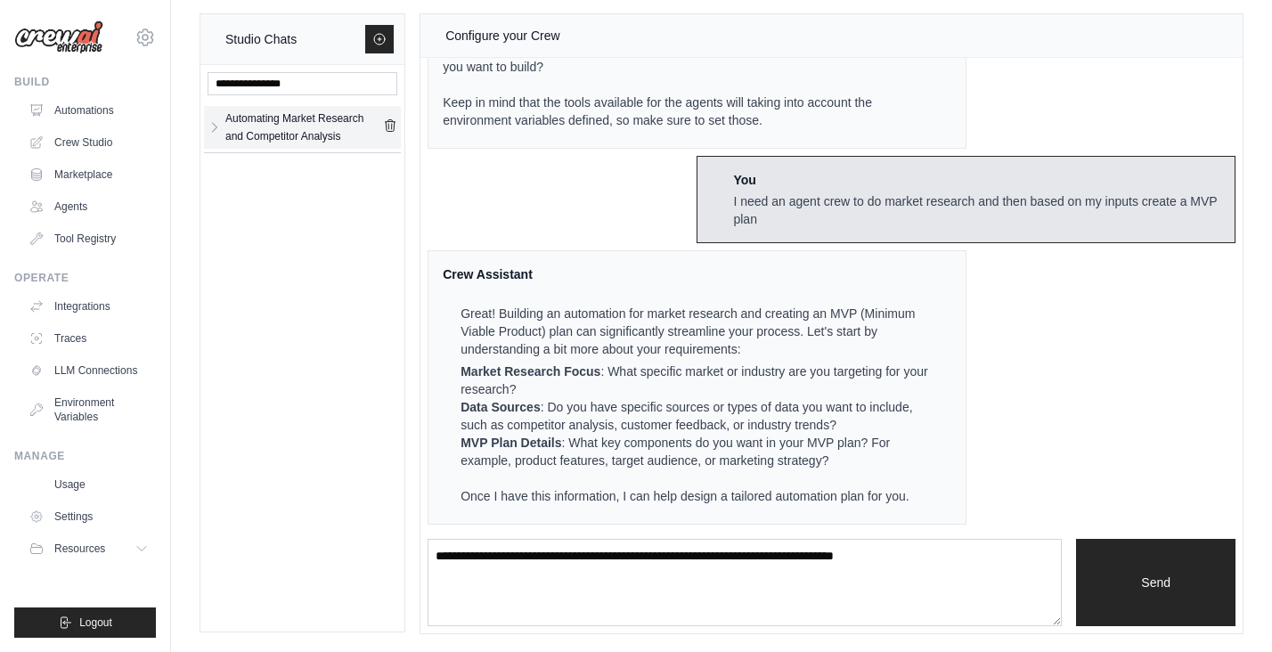
click at [232, 127] on div "Automating Market Research and Competitor Analysis" at bounding box center [304, 128] width 158 height 36
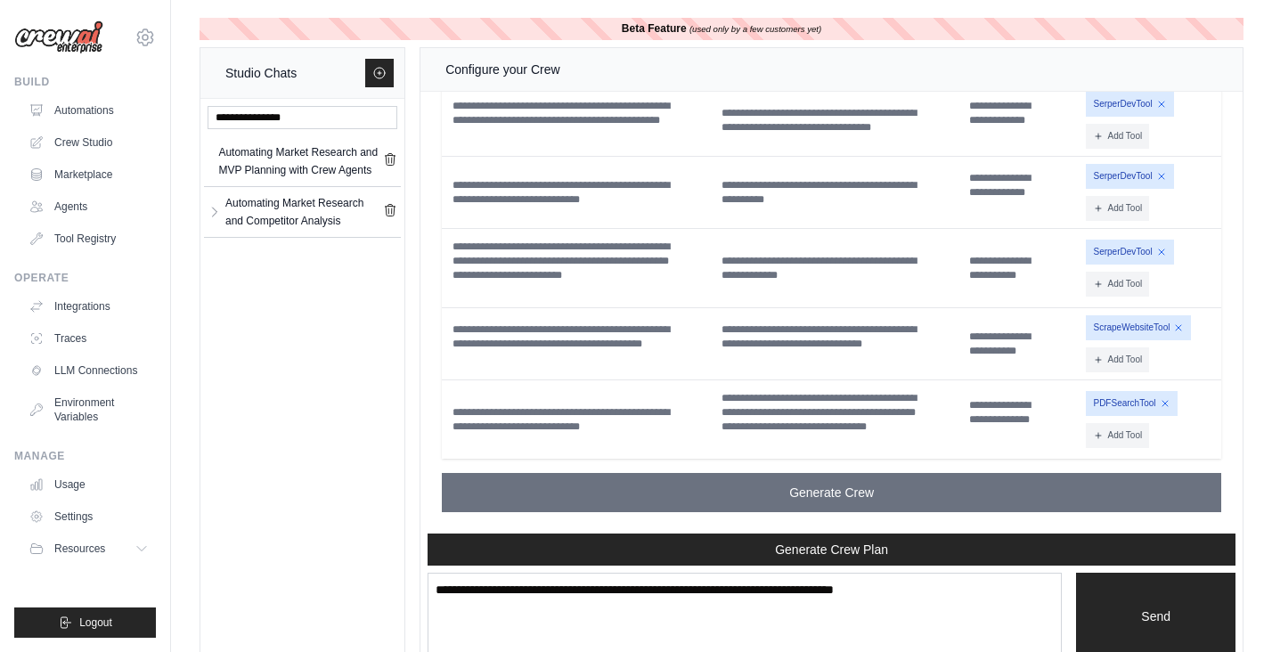
scroll to position [2827, 0]
click at [66, 132] on link "Crew Studio" at bounding box center [90, 142] width 135 height 29
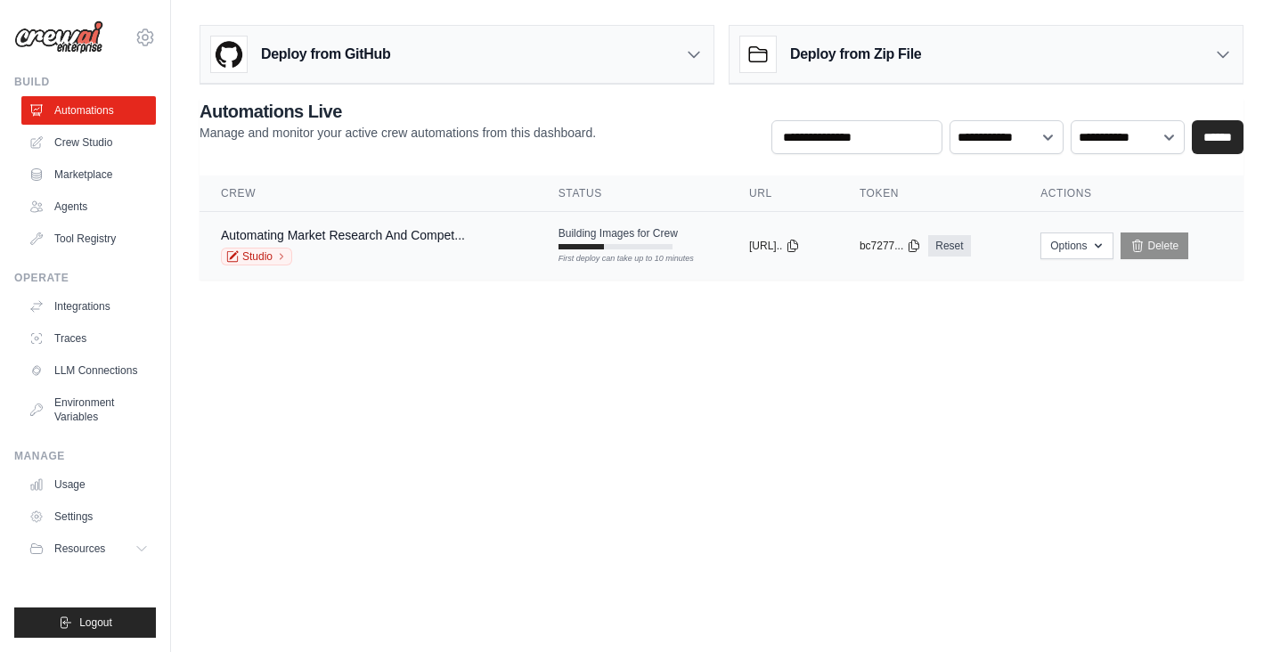
click at [465, 246] on div "Automating Market Research And Compet... Studio" at bounding box center [343, 245] width 244 height 39
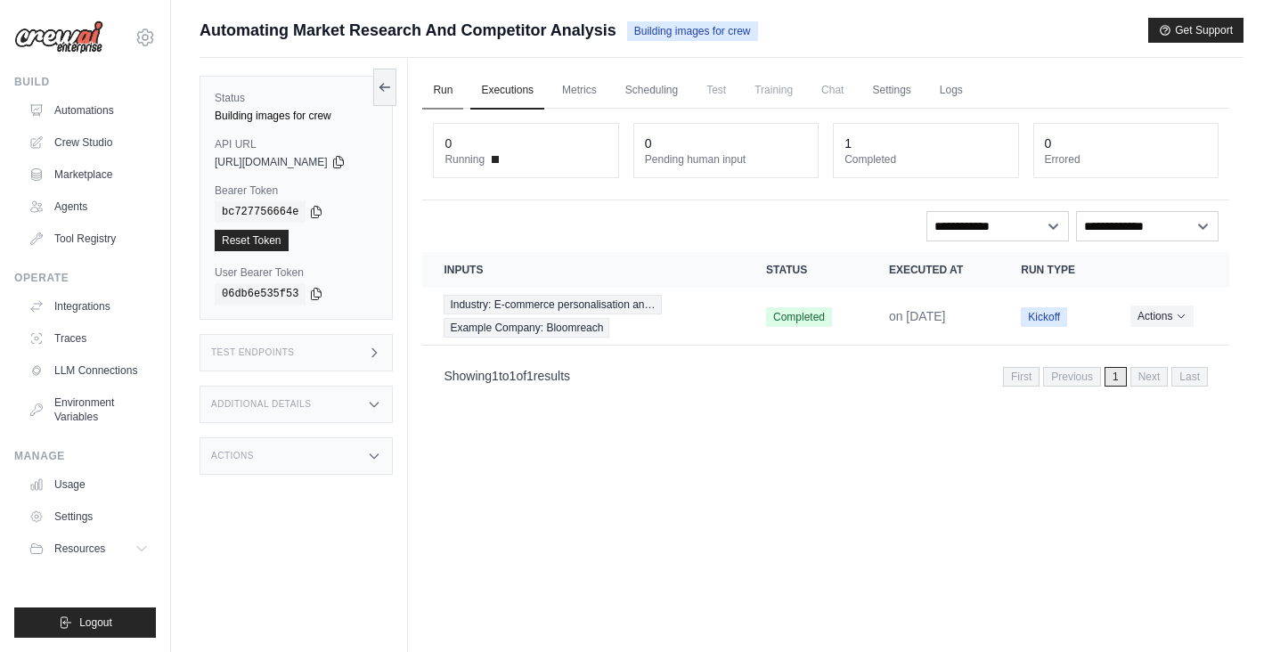
click at [454, 92] on link "Run" at bounding box center [442, 90] width 41 height 37
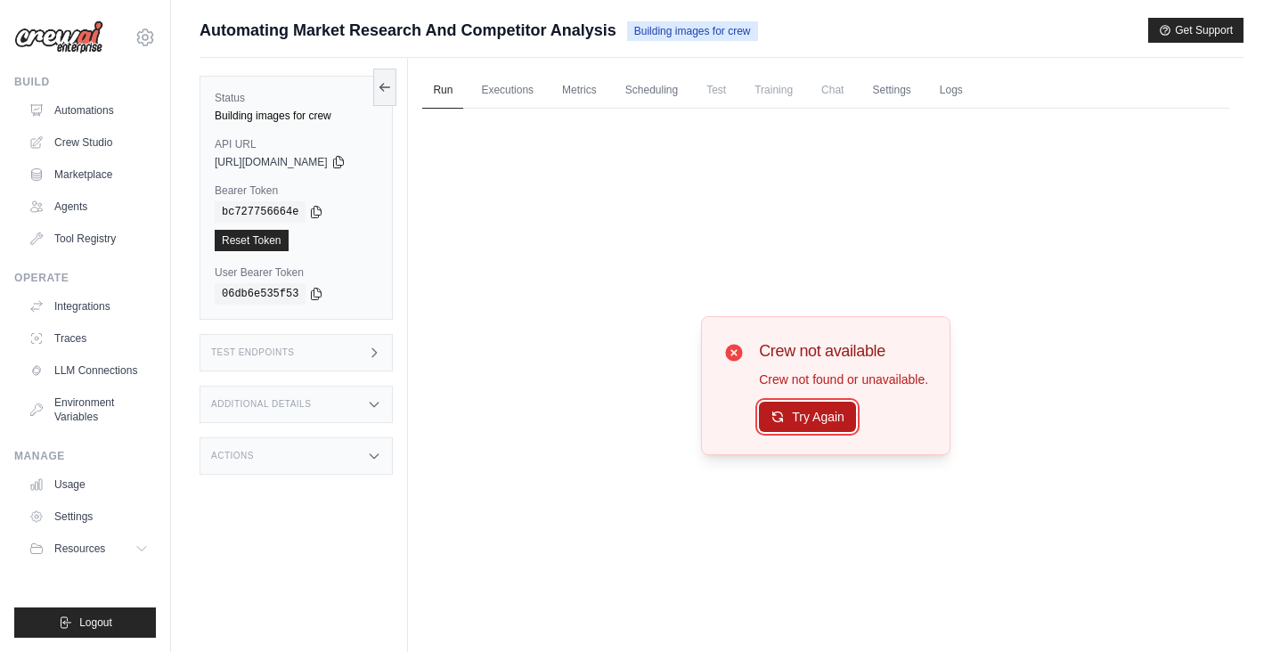
click at [830, 414] on button "Try Again" at bounding box center [807, 417] width 97 height 30
click at [515, 84] on link "Executions" at bounding box center [507, 90] width 74 height 37
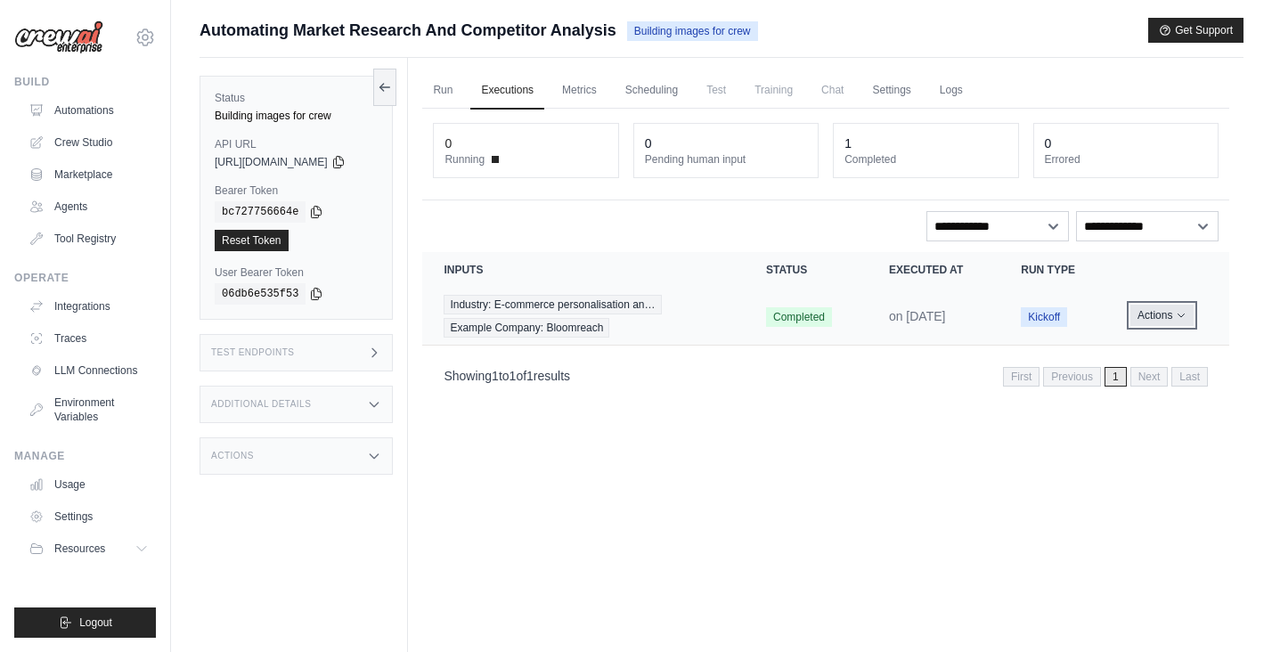
click at [1189, 309] on button "Actions" at bounding box center [1162, 315] width 63 height 21
click at [745, 465] on div "Run Executions Metrics Scheduling Test Training Chat Settings Logs 0 Running 0 …" at bounding box center [826, 384] width 836 height 652
click at [461, 86] on link "Run" at bounding box center [442, 90] width 41 height 37
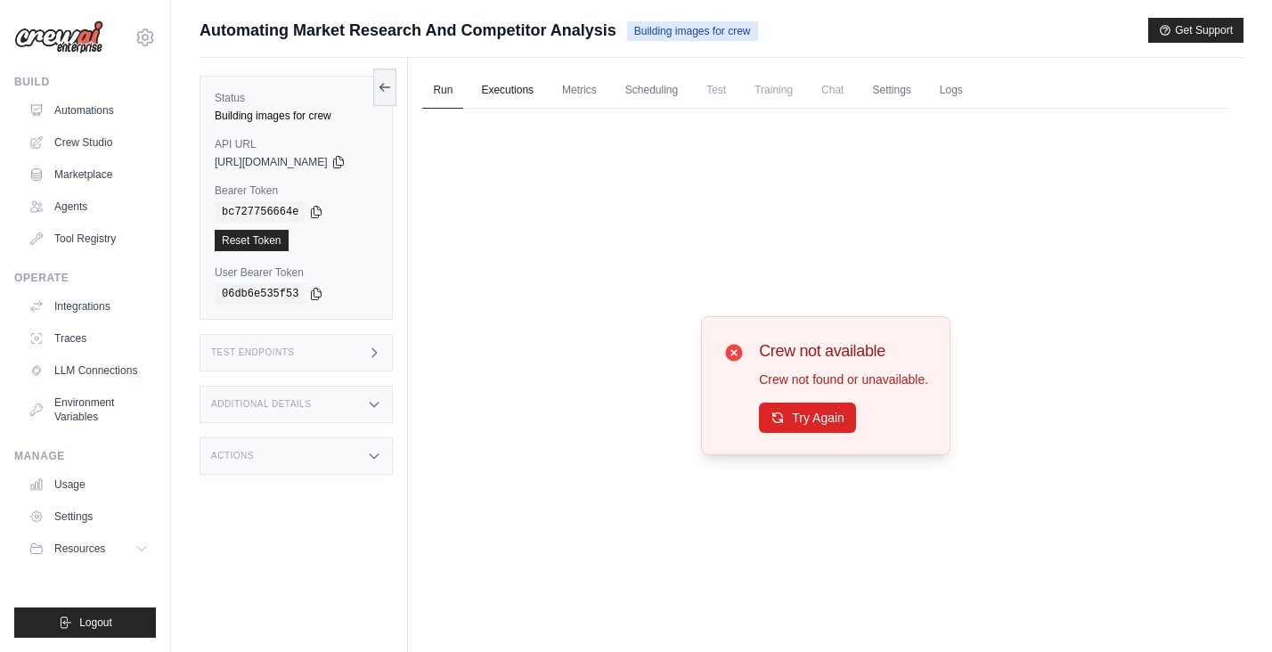
click at [509, 90] on link "Executions" at bounding box center [507, 90] width 74 height 37
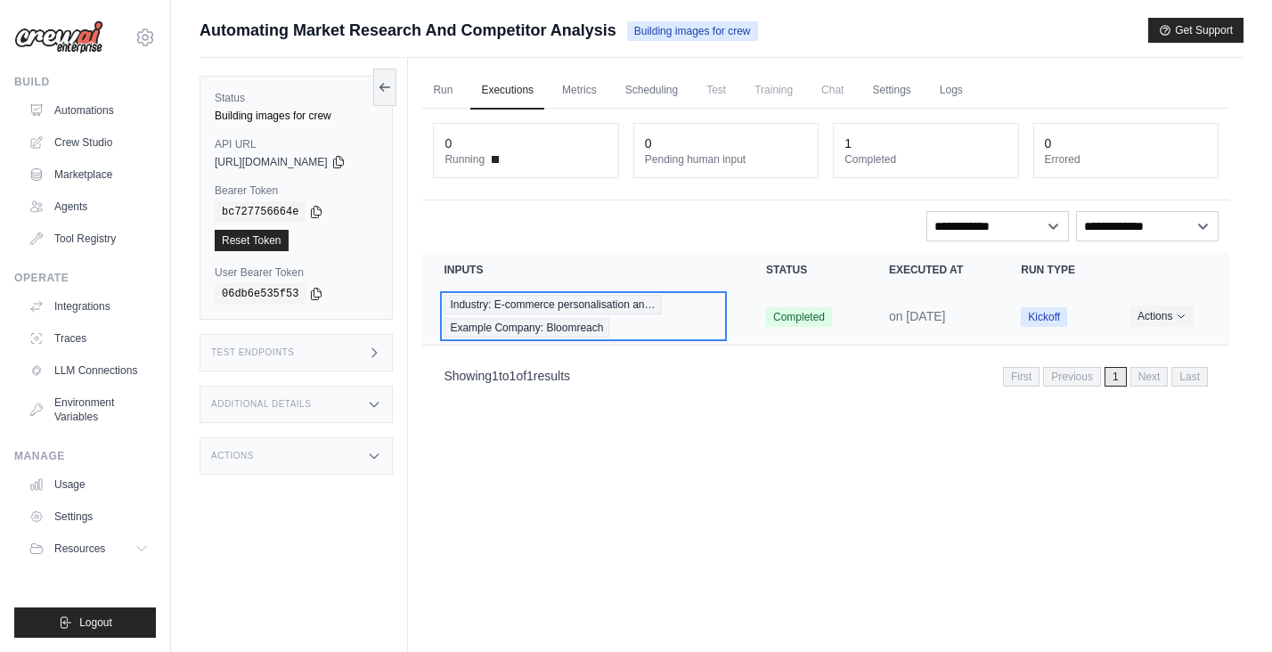
click at [517, 302] on span "Industry: E-commerce personalisation an…" at bounding box center [552, 305] width 217 height 20
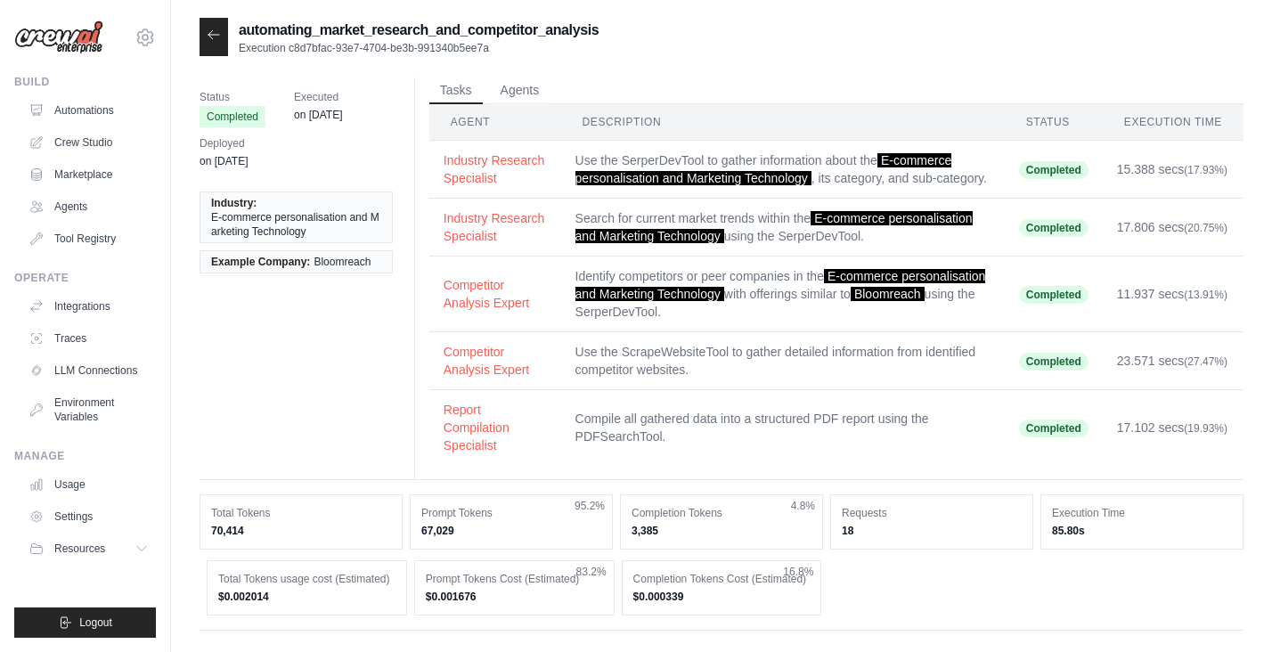
scroll to position [10, 0]
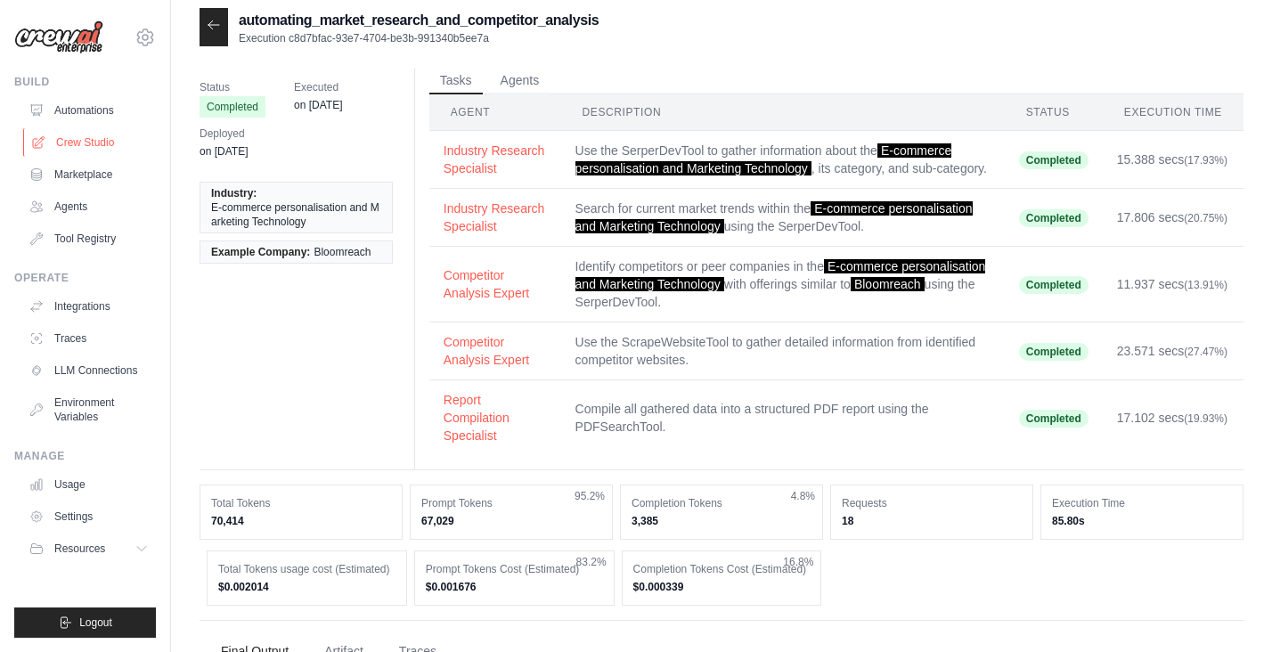
click at [97, 145] on link "Crew Studio" at bounding box center [90, 142] width 135 height 29
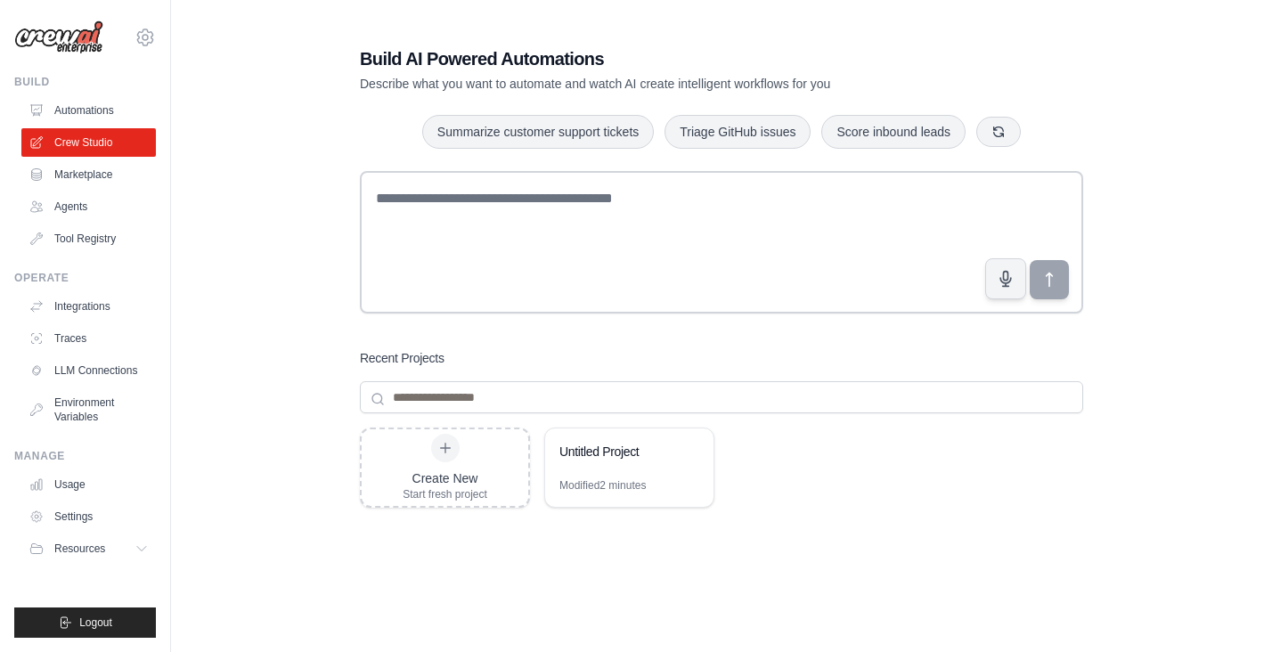
click at [422, 417] on div "Recent Projects Create New Start fresh project Untitled Project Modified 2 minu…" at bounding box center [722, 531] width 724 height 364
click at [630, 452] on div "Untitled Project" at bounding box center [621, 452] width 122 height 18
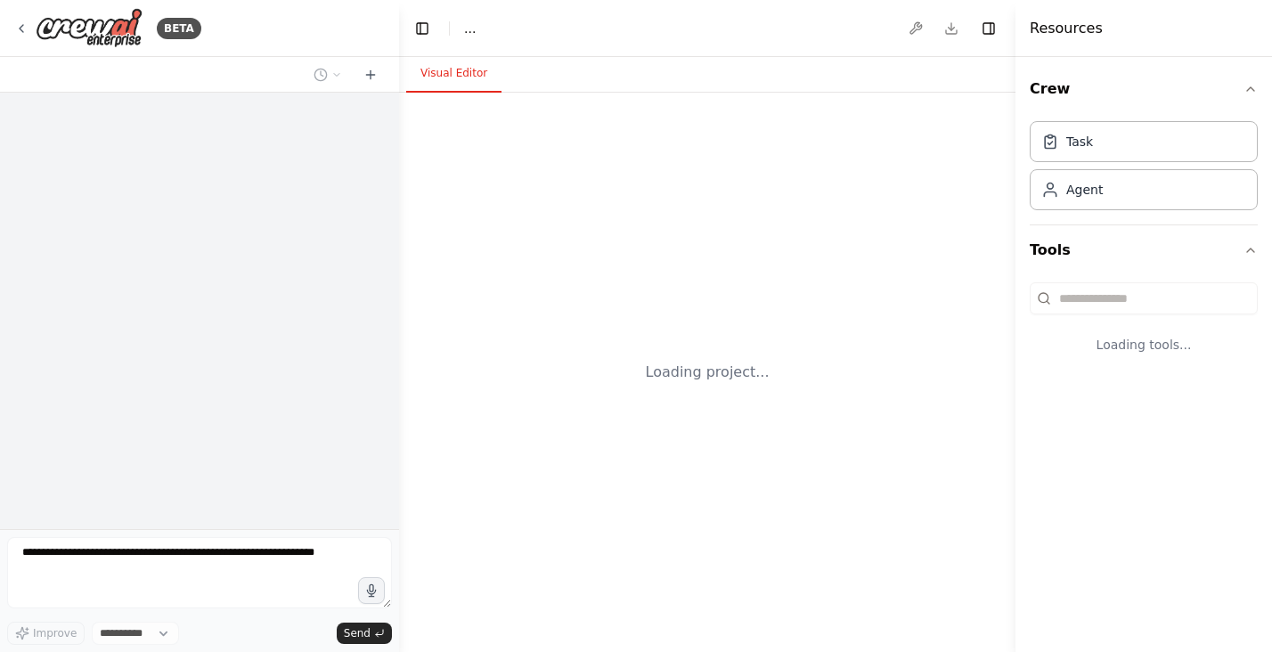
select select "****"
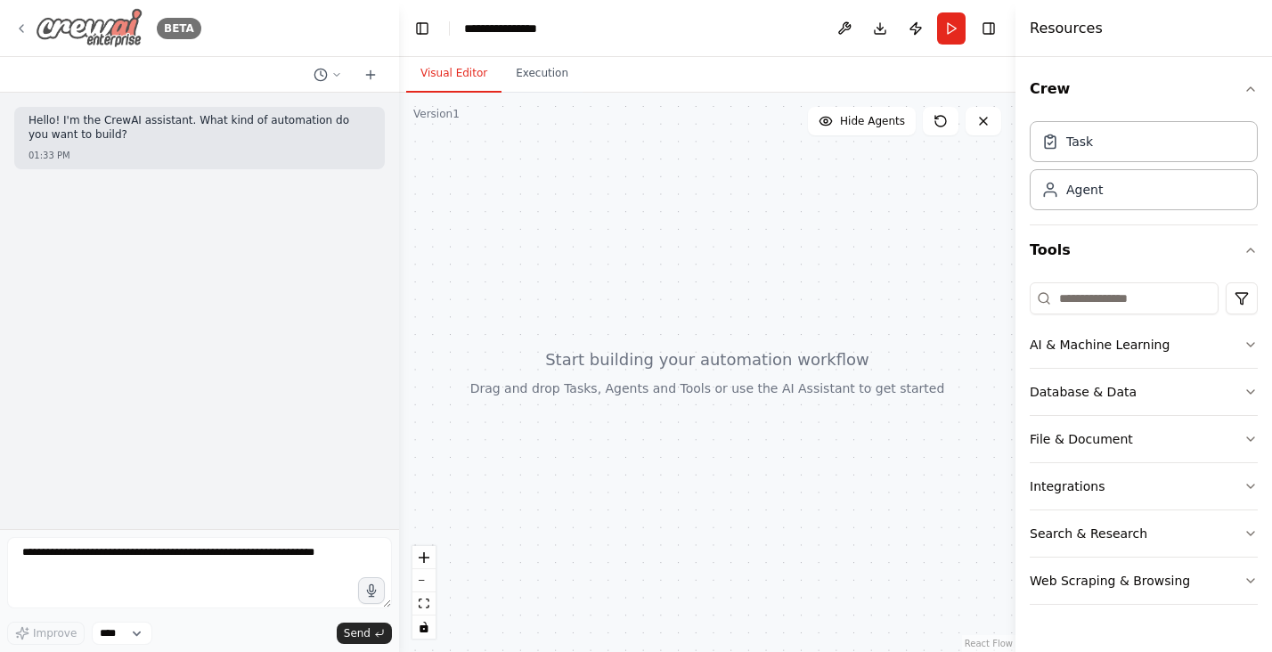
click at [23, 25] on icon at bounding box center [21, 28] width 14 height 14
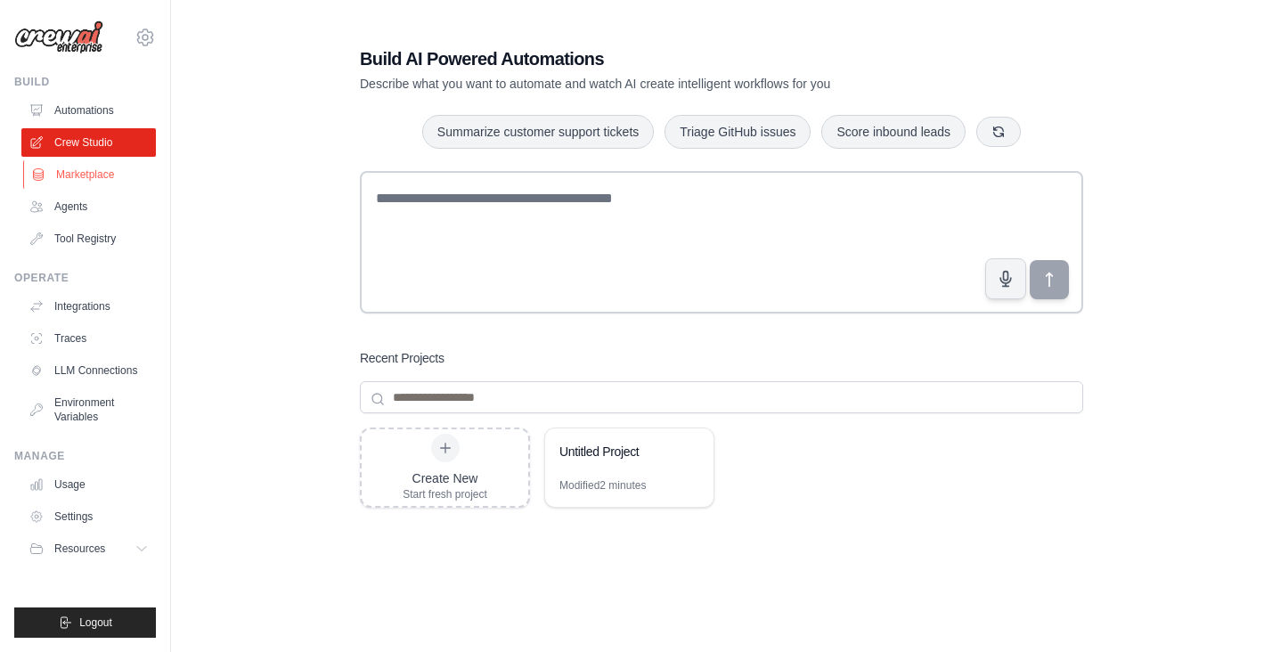
click at [74, 182] on link "Marketplace" at bounding box center [90, 174] width 135 height 29
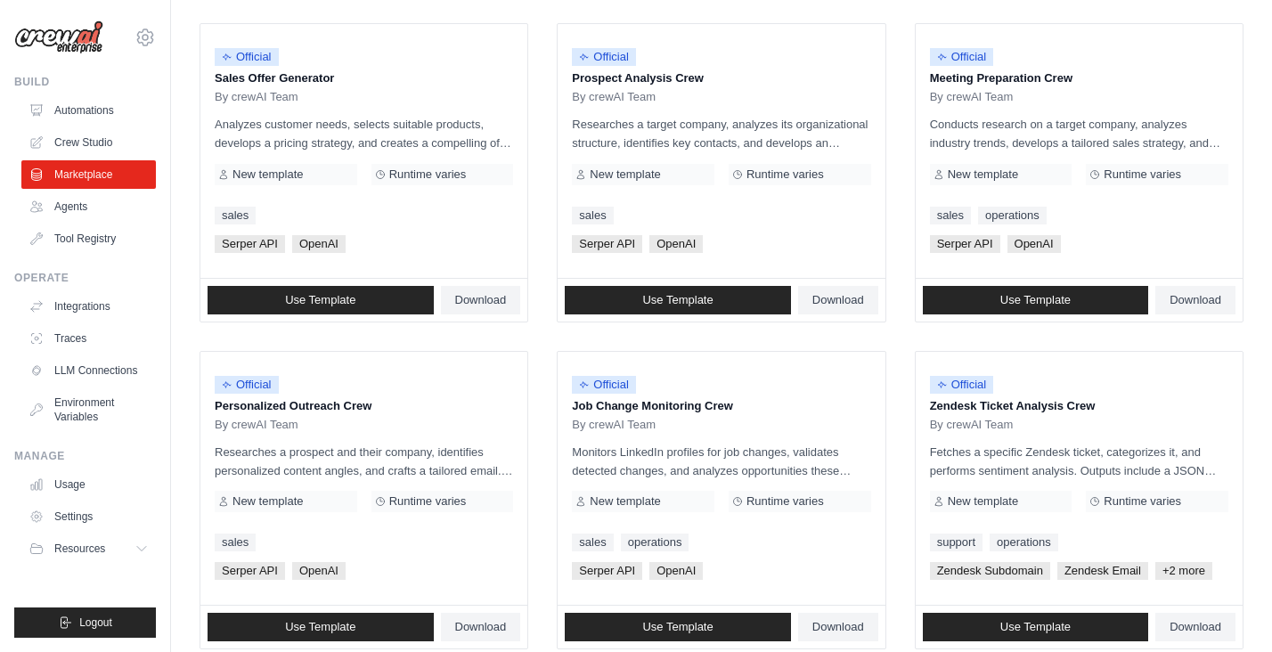
scroll to position [551, 0]
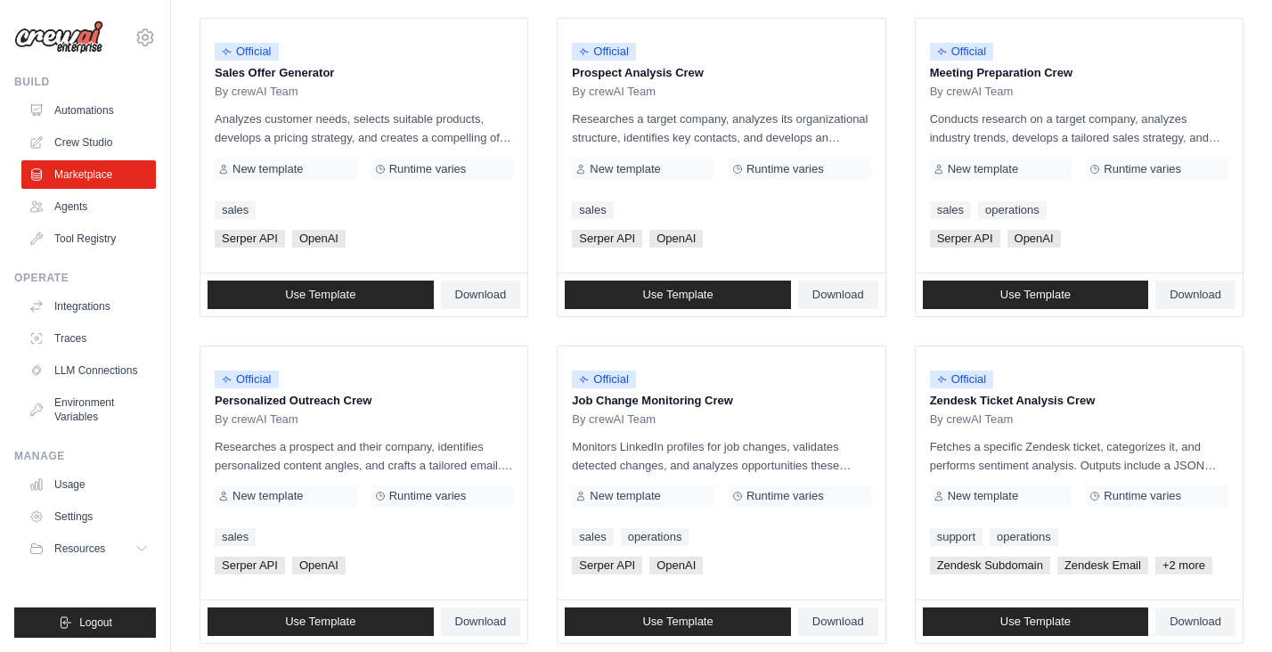
click at [183, 325] on div "Search and Filters Find the perfect template for your needs Search Use Case bac…" at bounding box center [721, 264] width 1101 height 1594
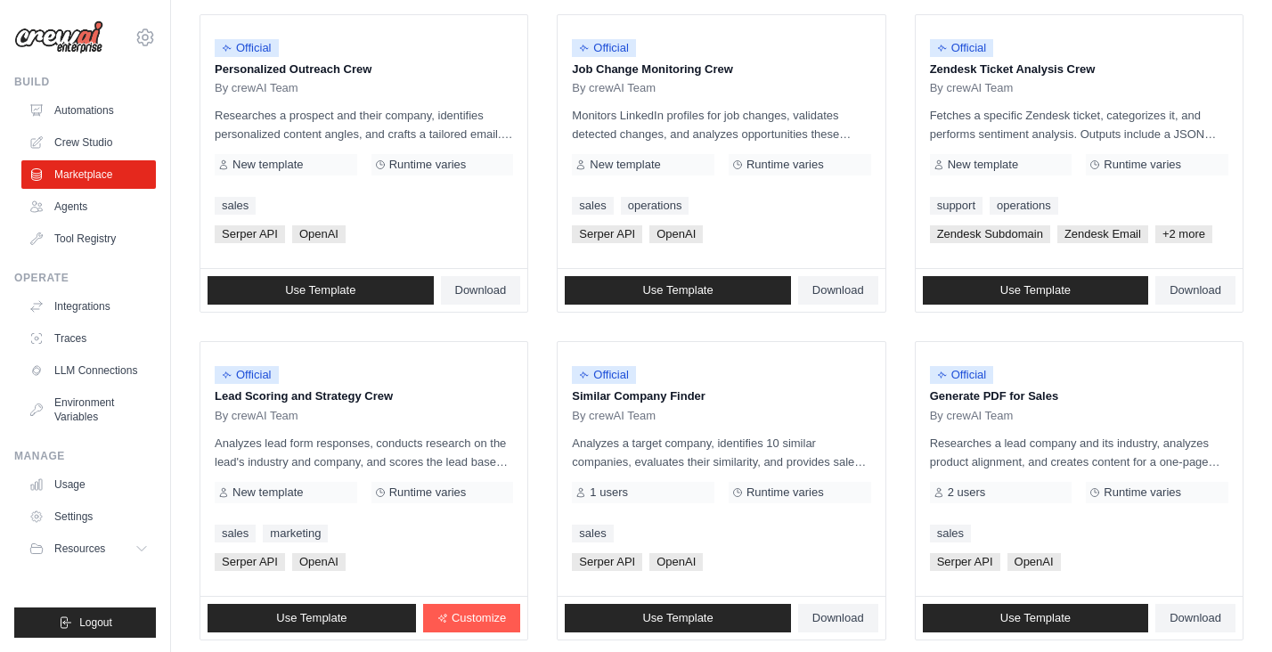
scroll to position [883, 0]
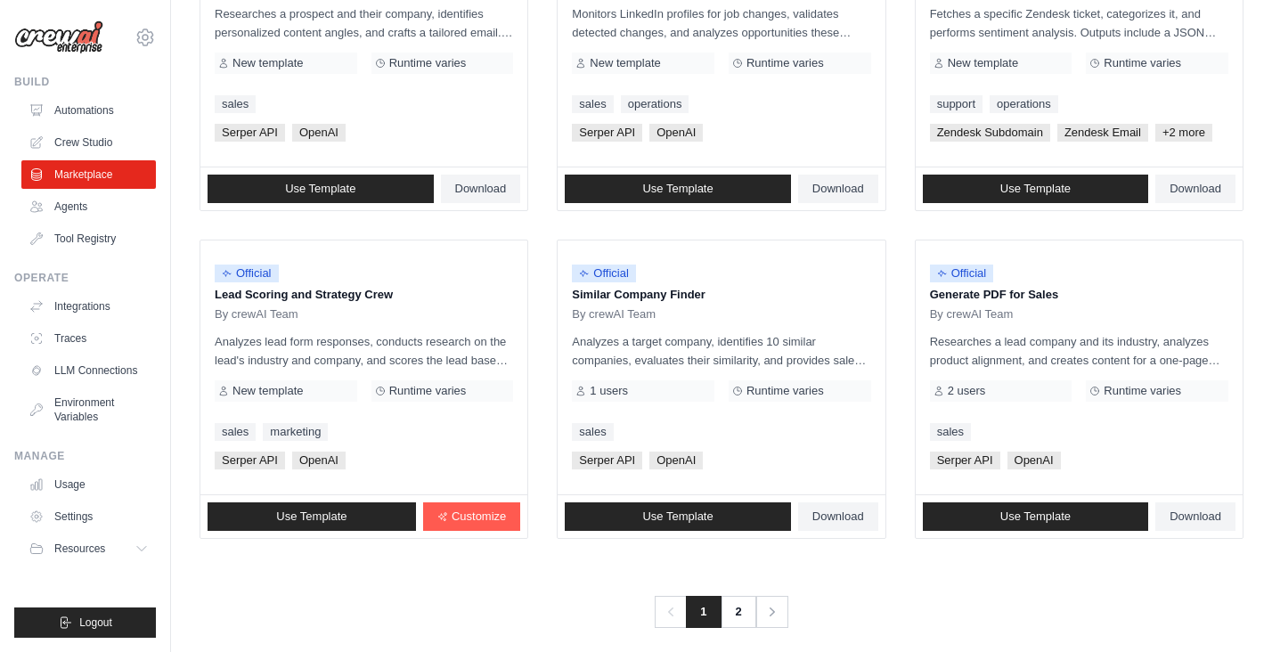
scroll to position [999, 0]
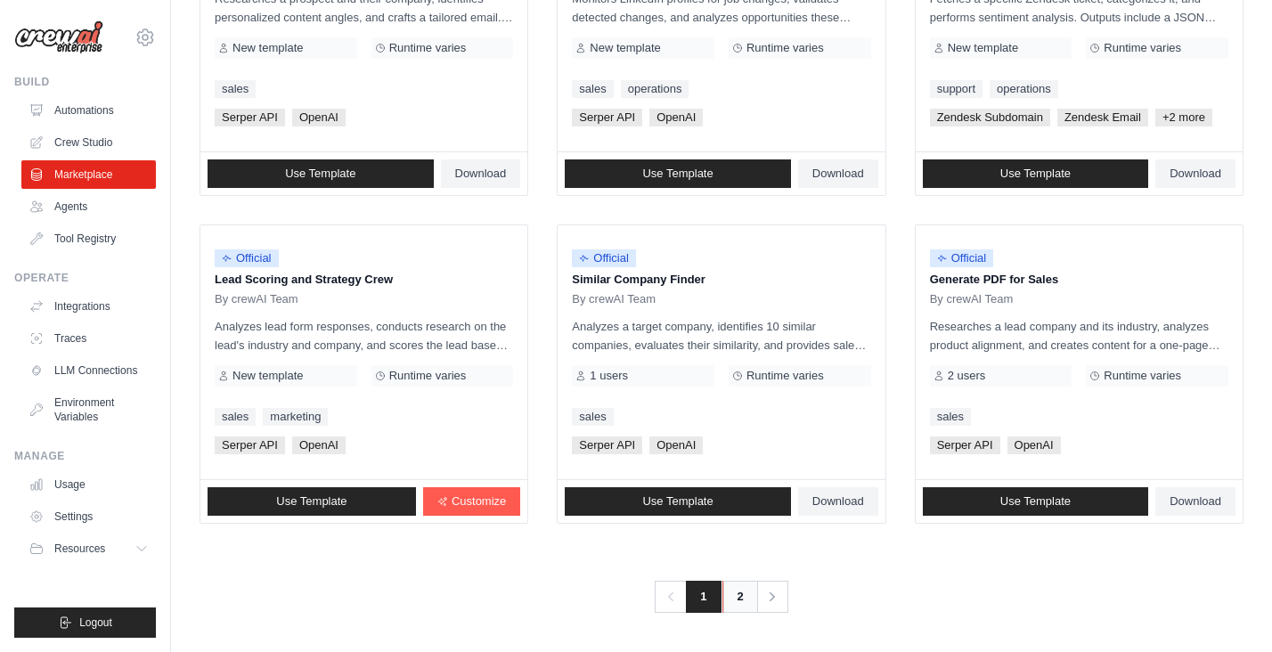
click at [736, 598] on link "2" at bounding box center [741, 597] width 36 height 32
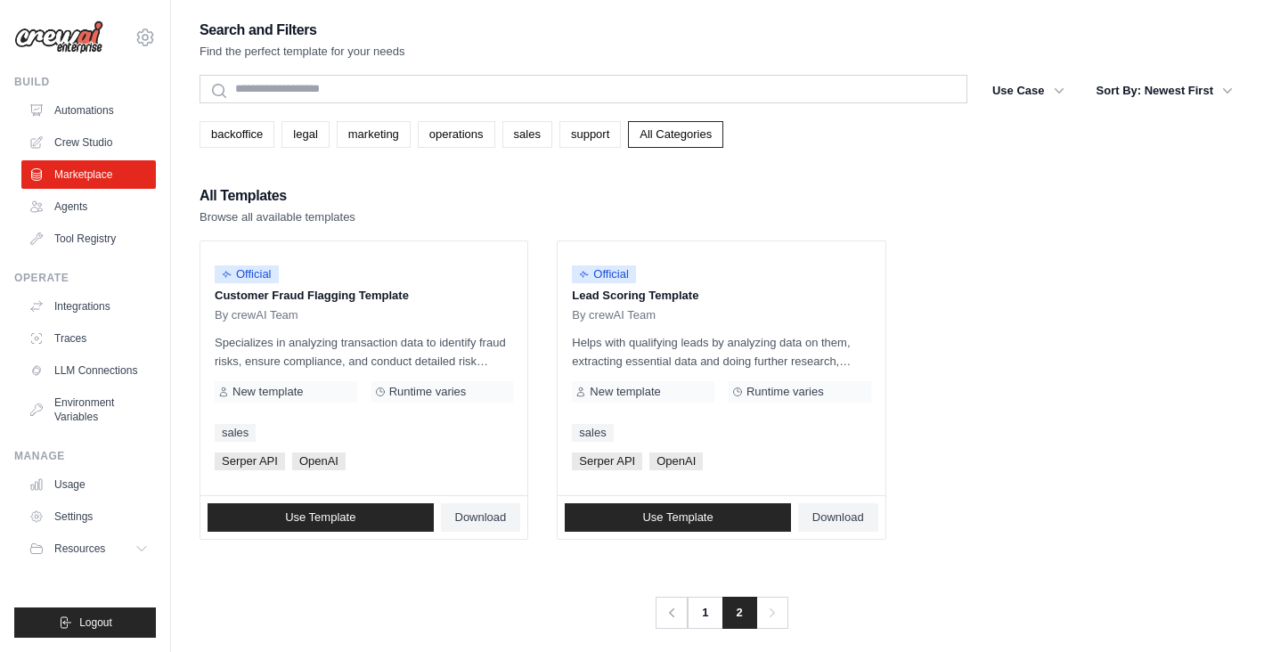
click at [536, 336] on ul "Official Customer Fraud Flagging Template By crewAI Team Specializes in analyzi…" at bounding box center [722, 390] width 1044 height 299
click at [703, 611] on link "1" at bounding box center [707, 613] width 36 height 32
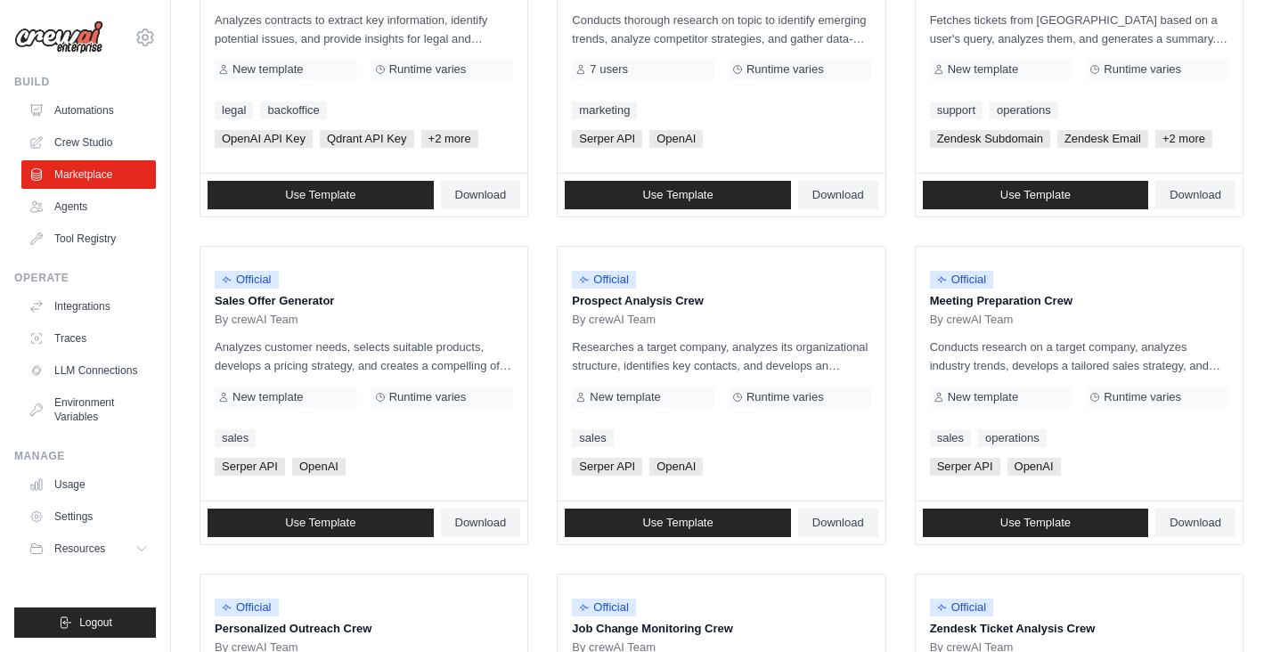
scroll to position [327, 0]
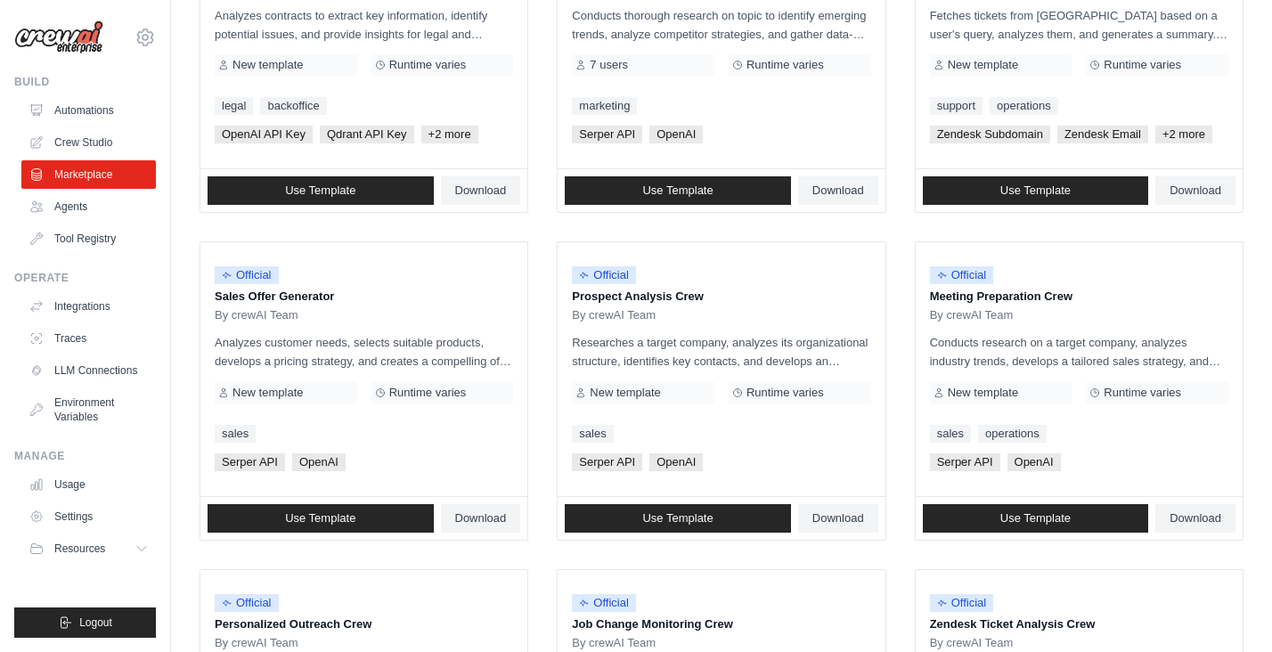
click at [540, 366] on ul "Official Contract Analysis Template By crewAI Team Analyzes contracts to extrac…" at bounding box center [722, 555] width 1044 height 1282
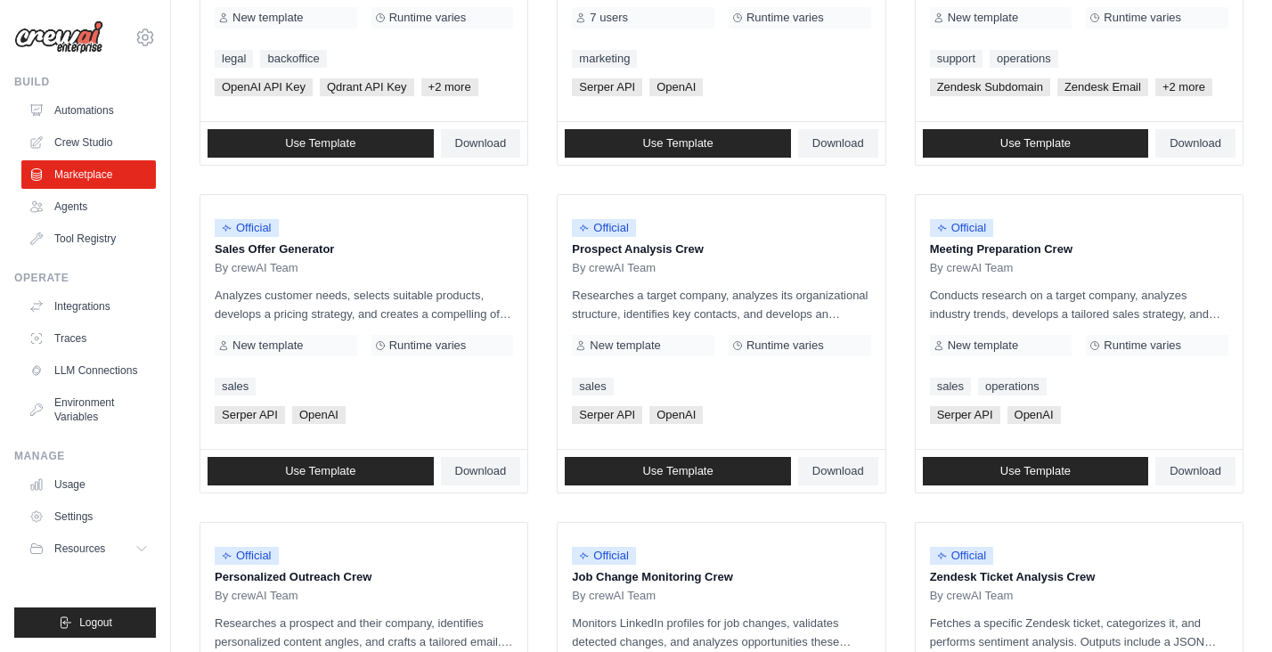
scroll to position [376, 0]
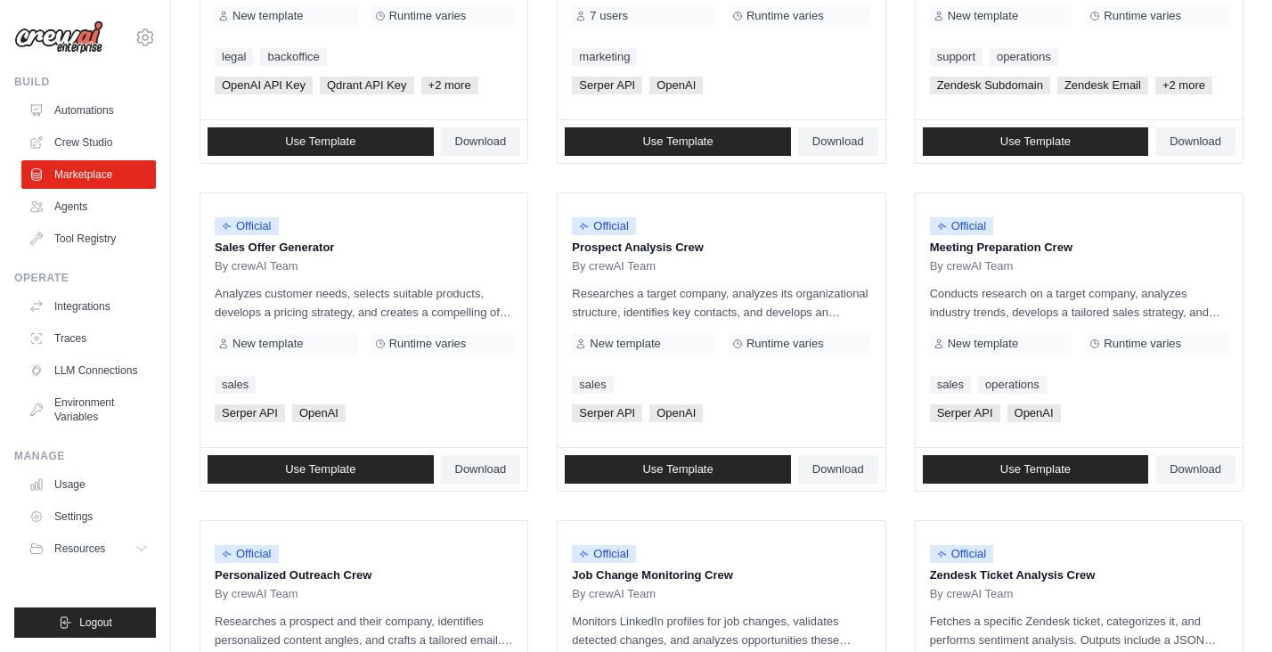
click at [537, 343] on ul "Official Contract Analysis Template By crewAI Team Analyzes contracts to extrac…" at bounding box center [722, 506] width 1044 height 1282
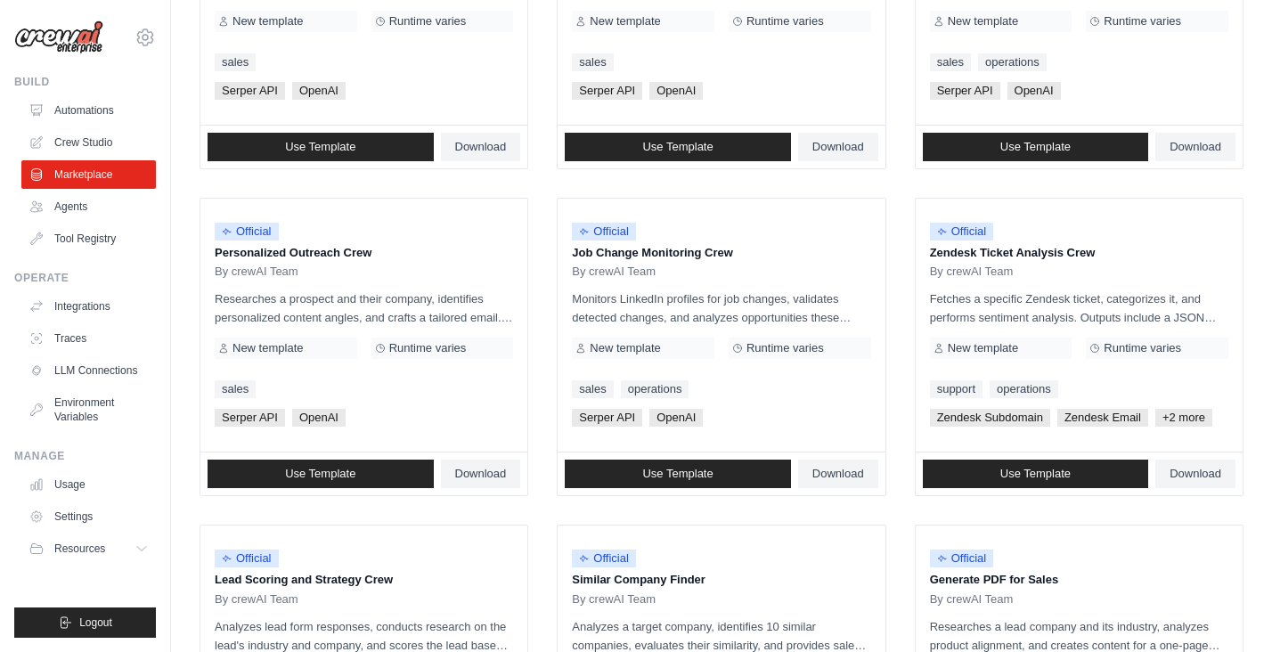
scroll to position [702, 0]
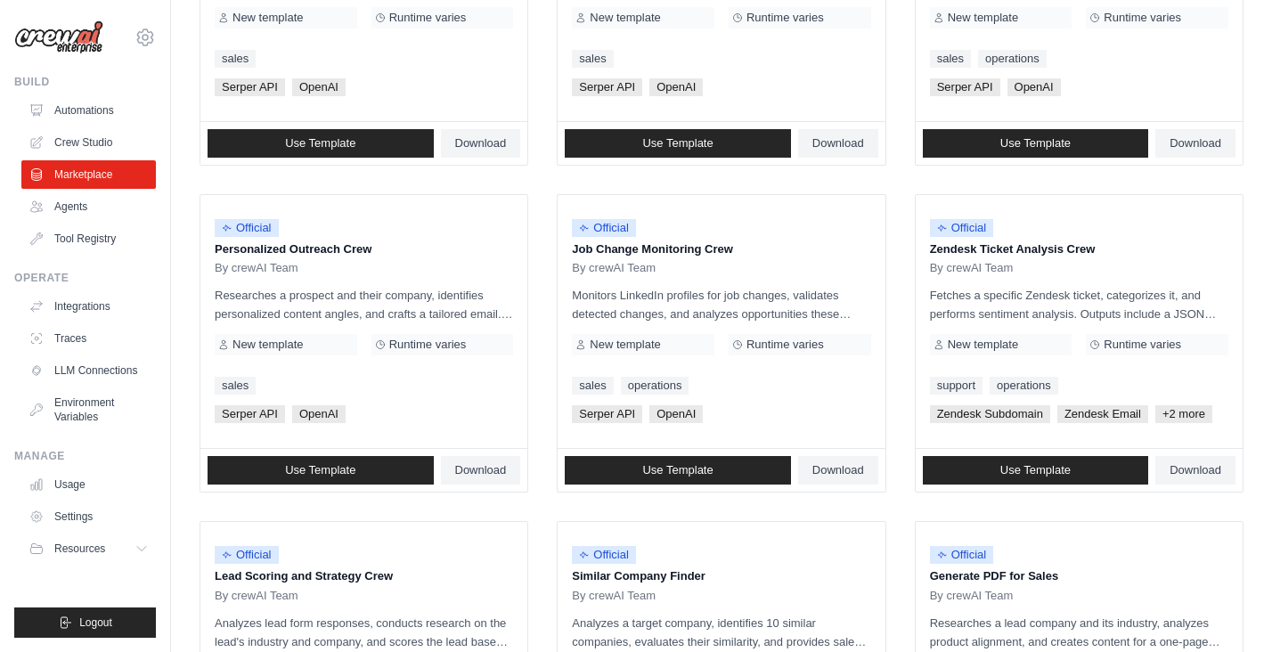
click at [539, 338] on ul "Official Contract Analysis Template By crewAI Team Analyzes contracts to extrac…" at bounding box center [722, 179] width 1044 height 1282
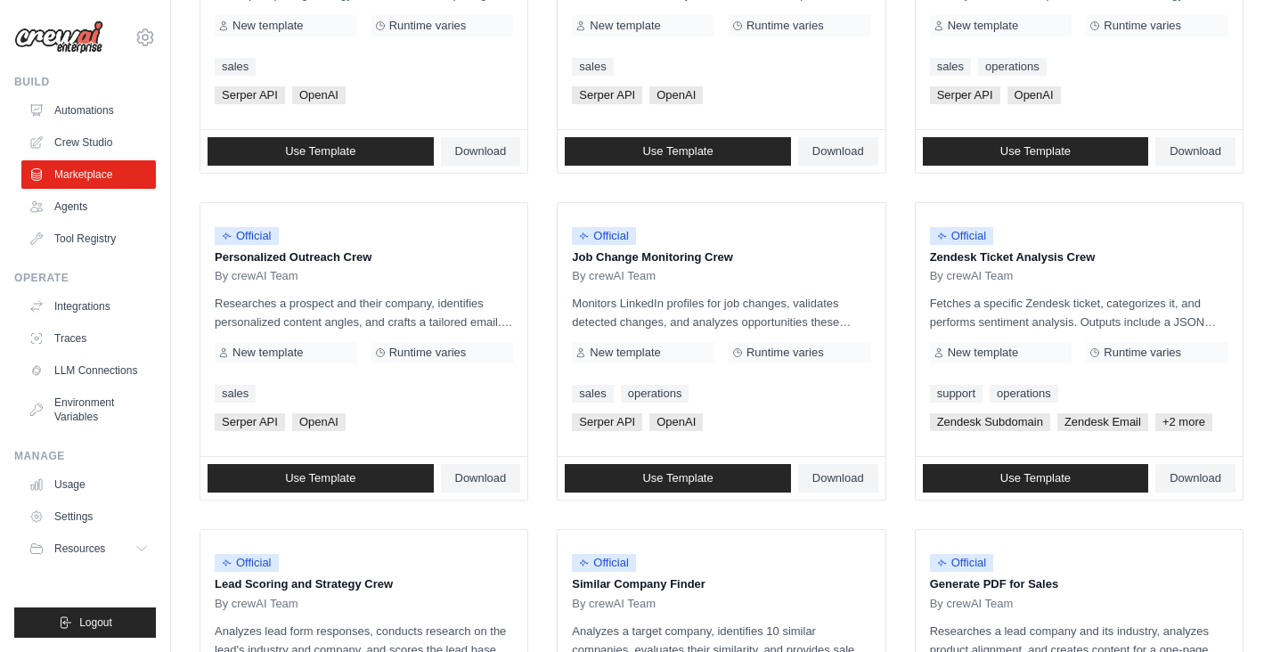
scroll to position [701, 0]
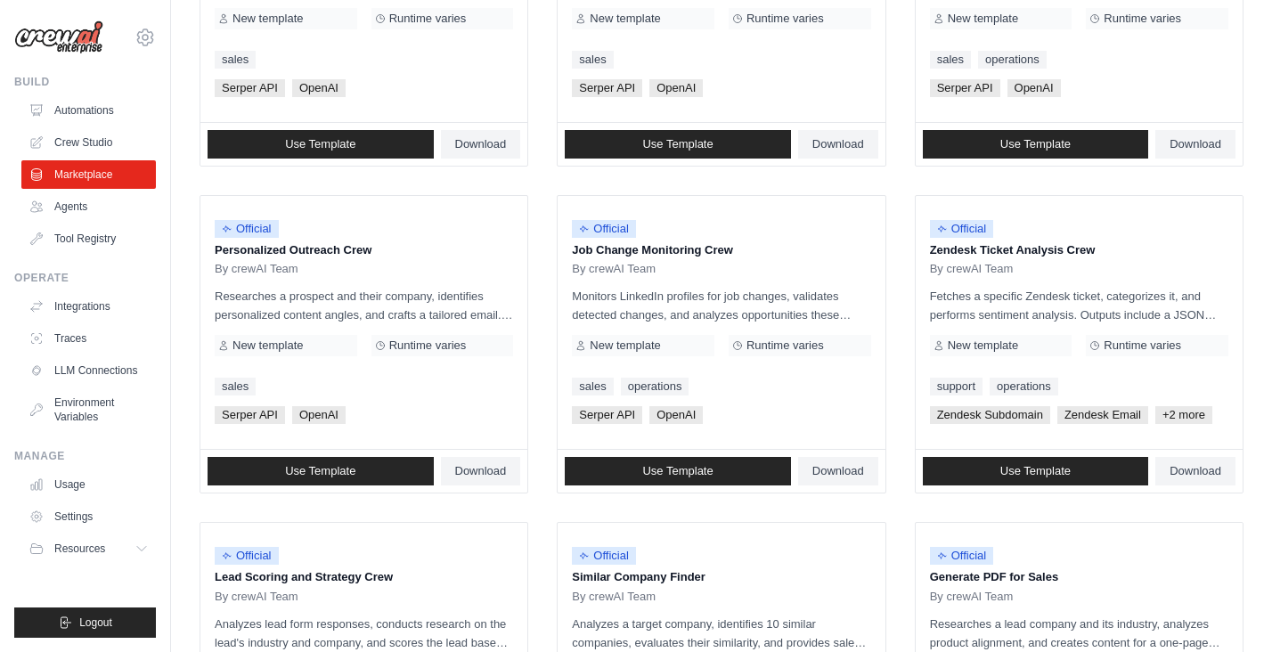
click at [539, 335] on ul "Official Contract Analysis Template By crewAI Team Analyzes contracts to extrac…" at bounding box center [722, 180] width 1044 height 1282
